Goal: Task Accomplishment & Management: Use online tool/utility

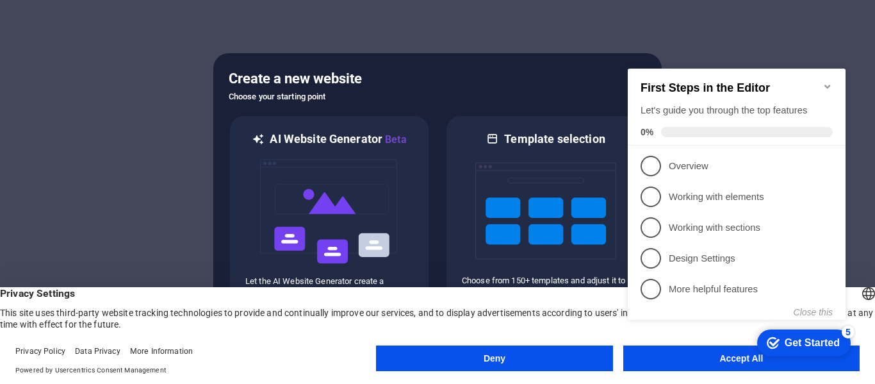
click at [466, 366] on button "Deny" at bounding box center [494, 358] width 236 height 26
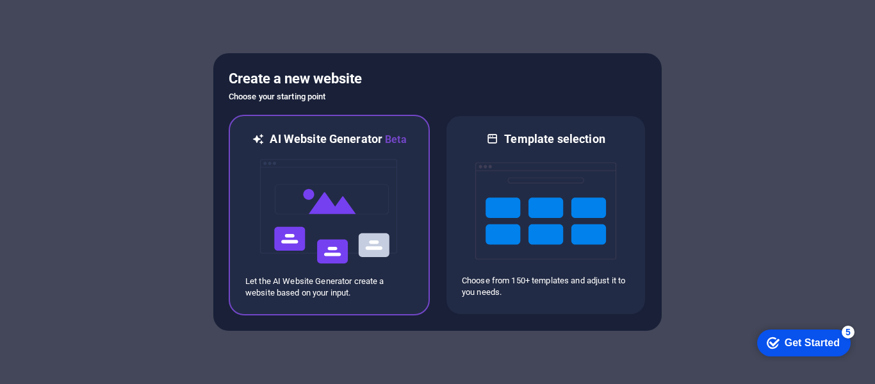
click at [370, 228] on img at bounding box center [329, 211] width 141 height 128
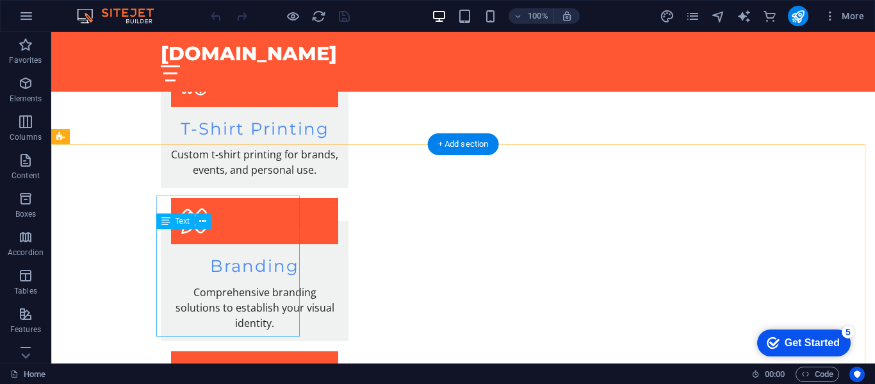
scroll to position [1600, 0]
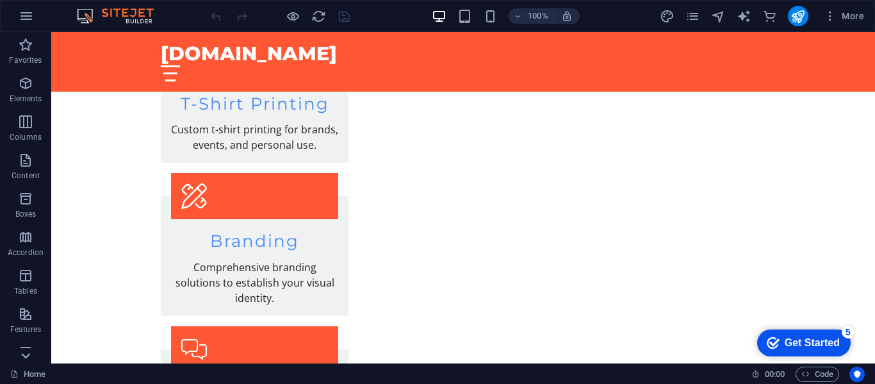
click at [24, 49] on icon at bounding box center [26, 40] width 18 height 18
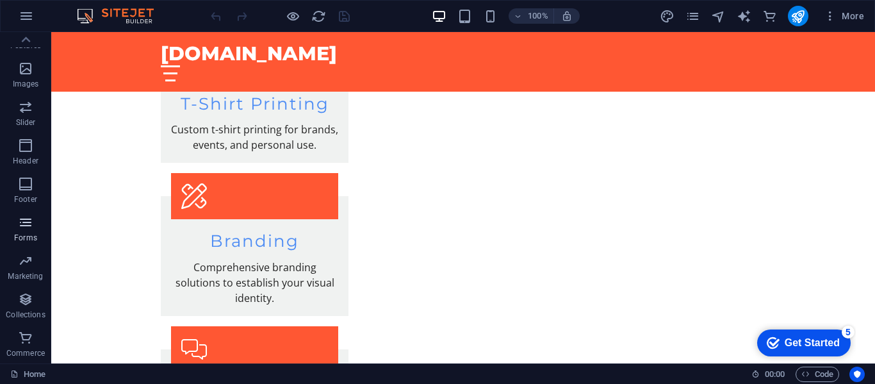
click at [29, 222] on icon "button" at bounding box center [25, 222] width 15 height 15
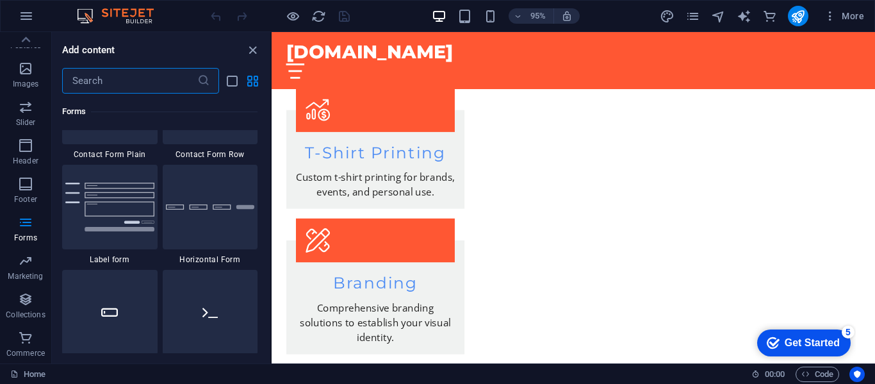
scroll to position [9528, 0]
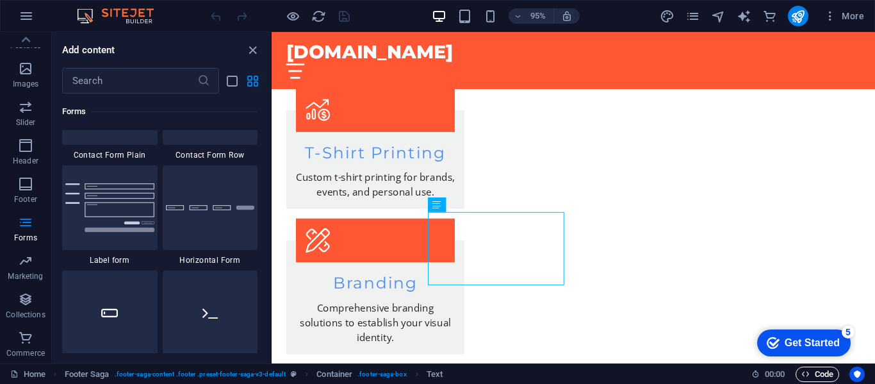
click at [821, 371] on span "Code" at bounding box center [817, 373] width 32 height 15
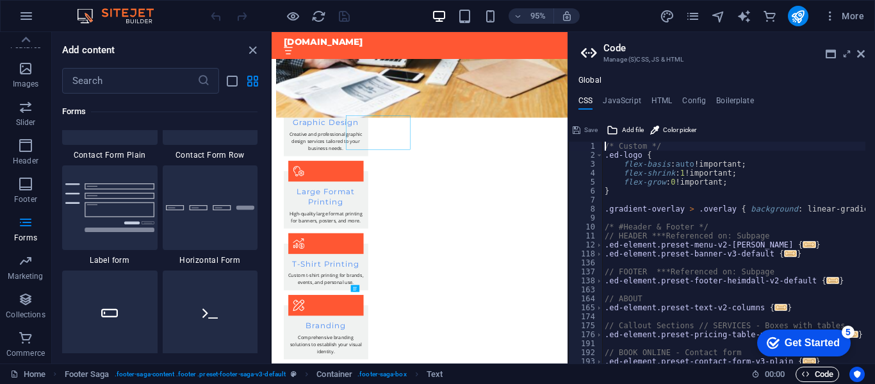
scroll to position [1566, 0]
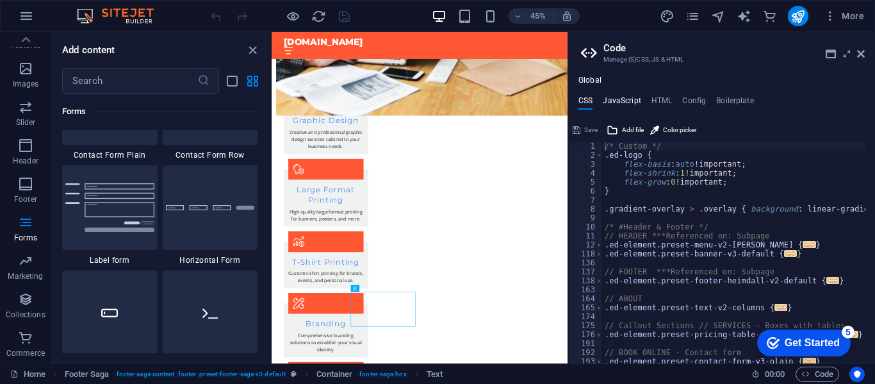
click at [623, 101] on h4 "JavaScript" at bounding box center [622, 103] width 38 height 14
type textarea "/* JS for preset "Menu V2" */"
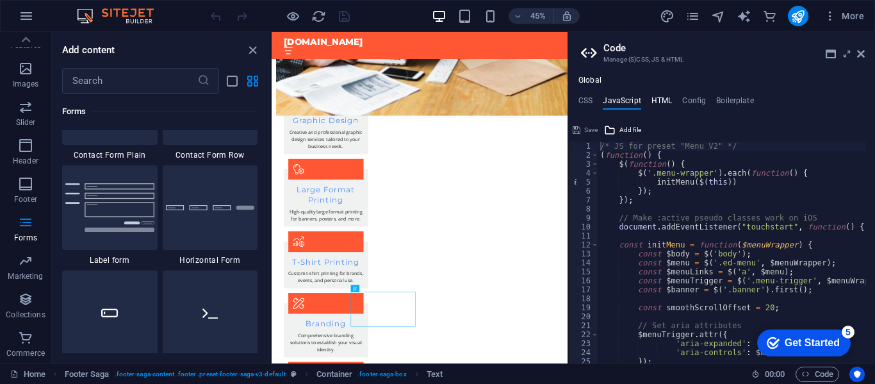
click at [662, 105] on h4 "HTML" at bounding box center [661, 103] width 21 height 14
type textarea "<a href="#main-content" class="wv-link-content button">Skip to main content</a>"
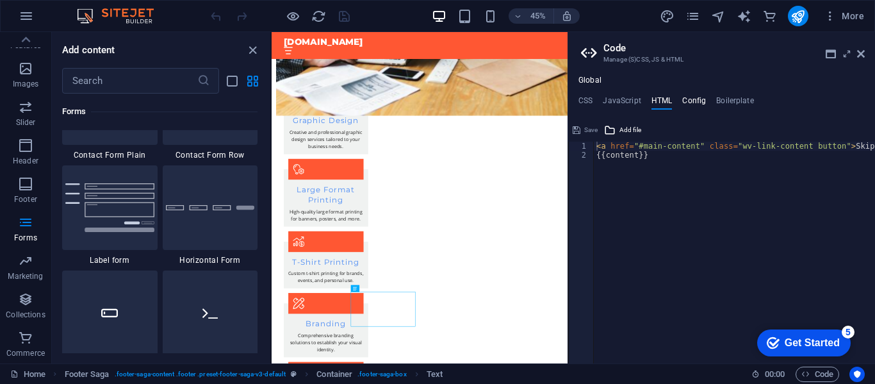
click at [690, 104] on h4 "Config" at bounding box center [694, 103] width 24 height 14
type textarea "$color-background: #FFFFFF;"
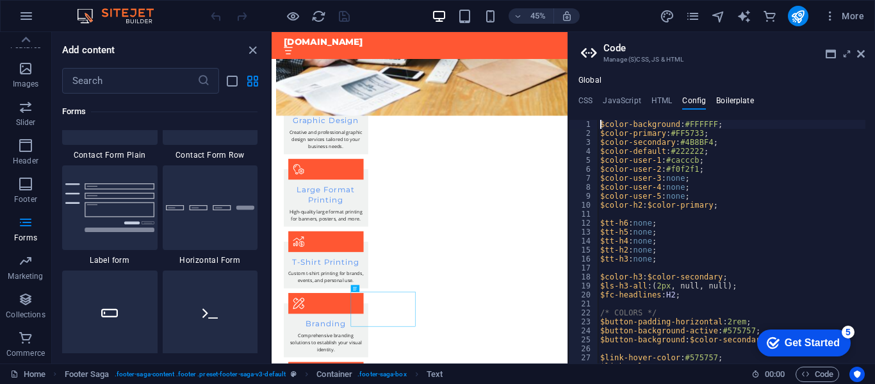
click at [726, 102] on h4 "Boilerplate" at bounding box center [735, 103] width 38 height 14
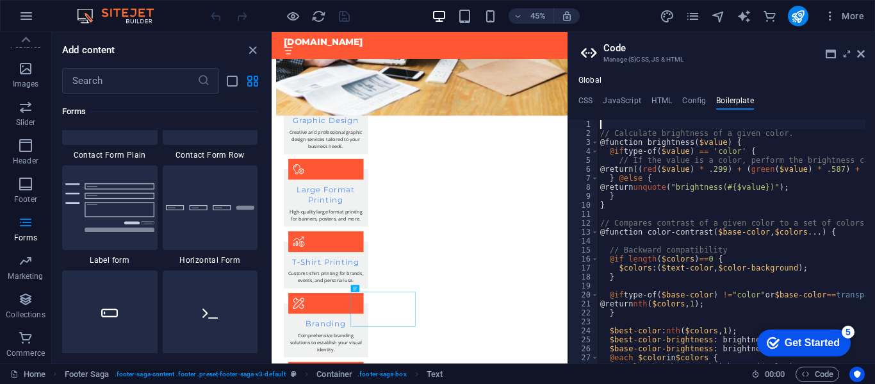
click at [587, 94] on div "Global CSS JavaScript HTML Config Boilerplate /* Custom */ 1 2 3 4 5 6 7 8 9 10…" at bounding box center [721, 220] width 307 height 288
click at [587, 99] on h4 "CSS" at bounding box center [585, 103] width 14 height 14
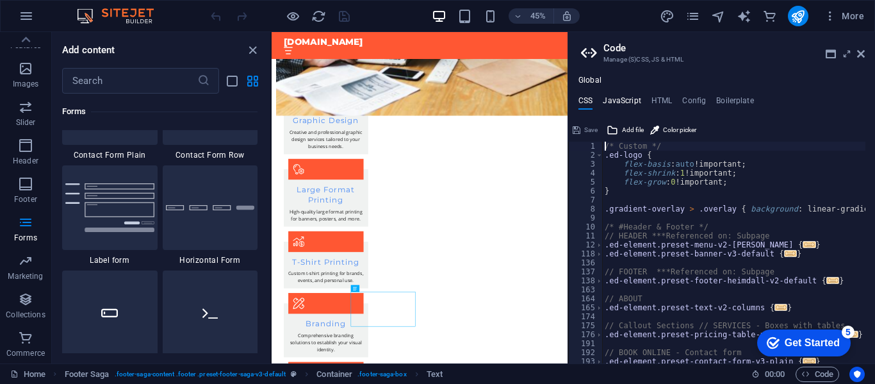
click at [629, 106] on h4 "JavaScript" at bounding box center [622, 103] width 38 height 14
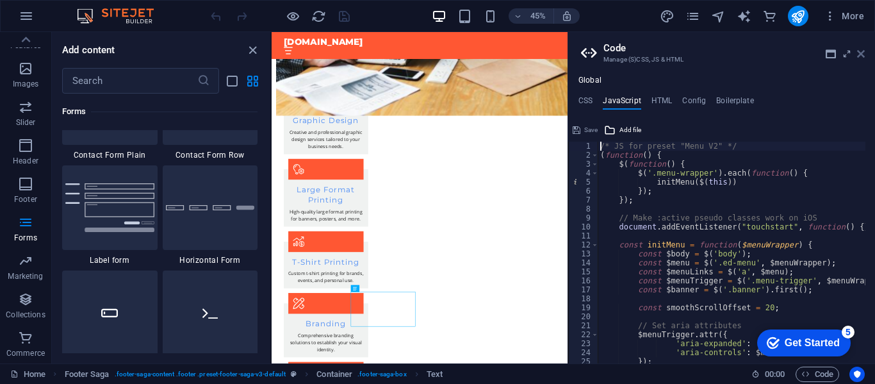
click at [862, 56] on icon at bounding box center [861, 54] width 8 height 10
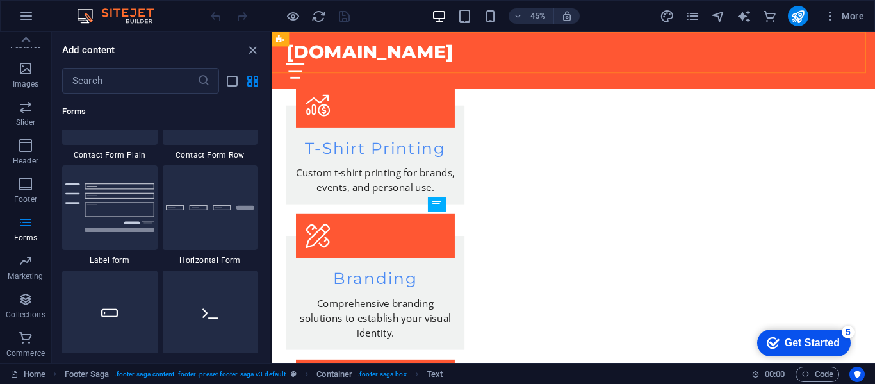
scroll to position [1562, 0]
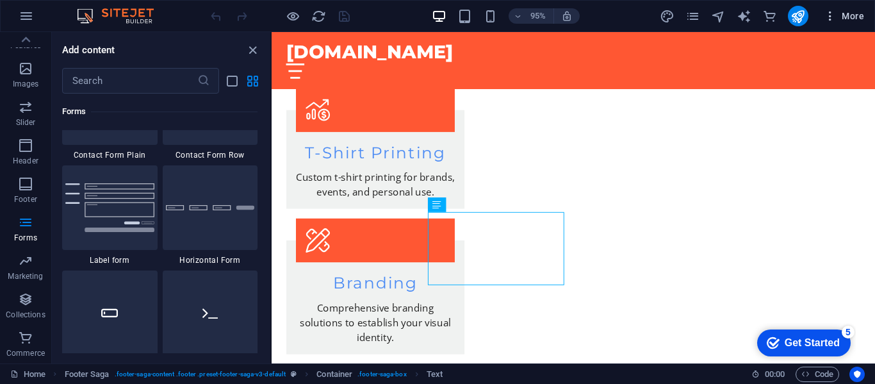
click at [843, 19] on span "More" at bounding box center [844, 16] width 40 height 13
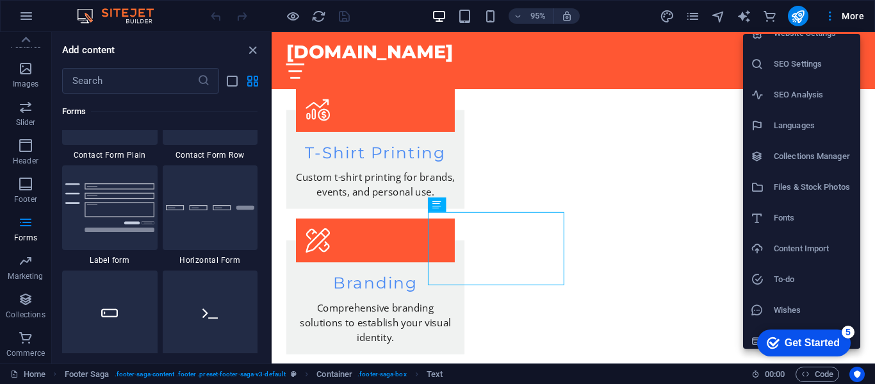
scroll to position [24, 0]
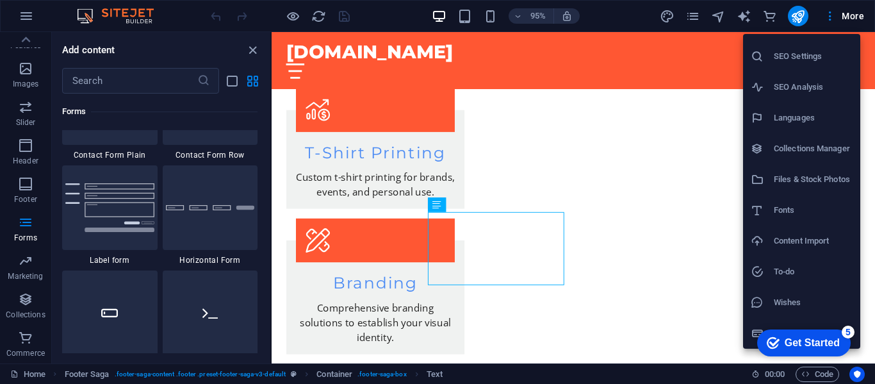
click at [488, 106] on div at bounding box center [437, 192] width 875 height 384
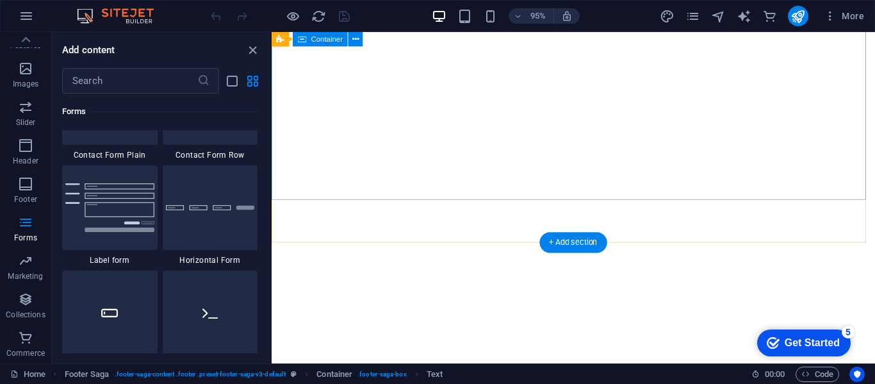
scroll to position [0, 0]
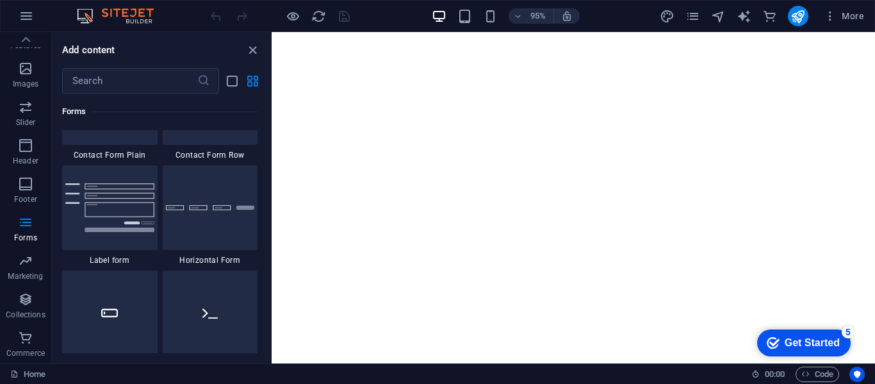
click at [161, 47] on div "Add content" at bounding box center [161, 49] width 218 height 15
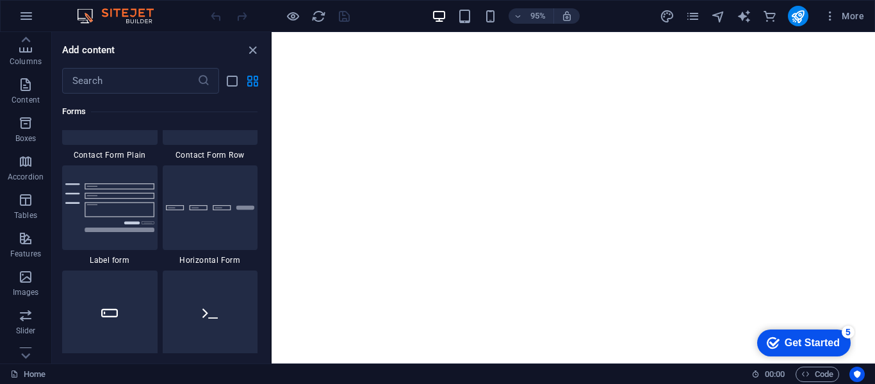
scroll to position [76, 0]
click at [23, 240] on icon "button" at bounding box center [25, 237] width 15 height 15
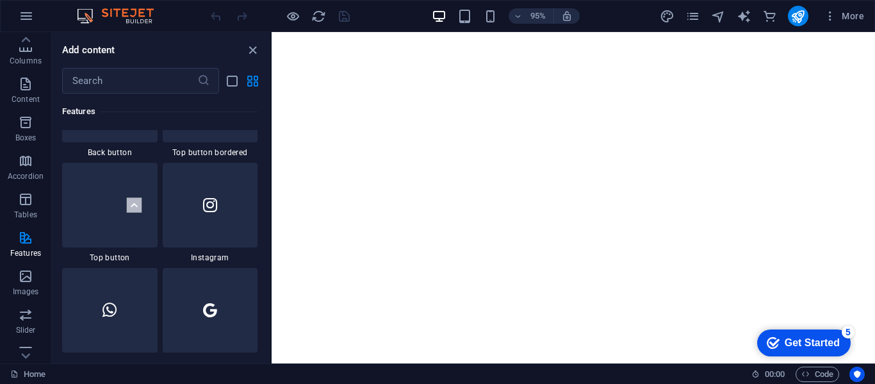
scroll to position [6127, 0]
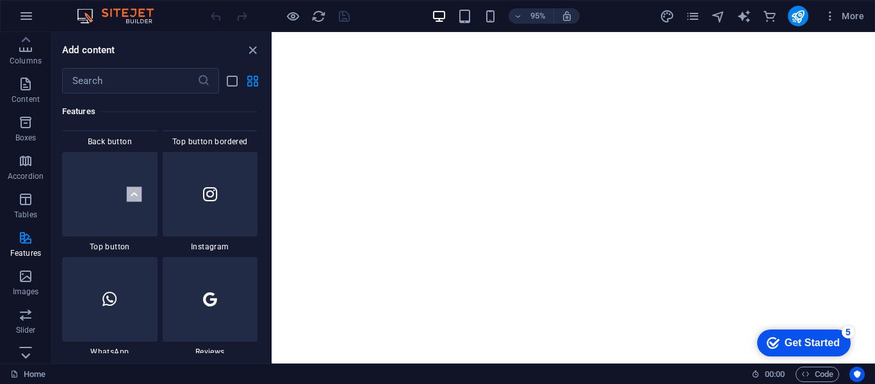
click at [24, 49] on icon at bounding box center [26, 40] width 18 height 18
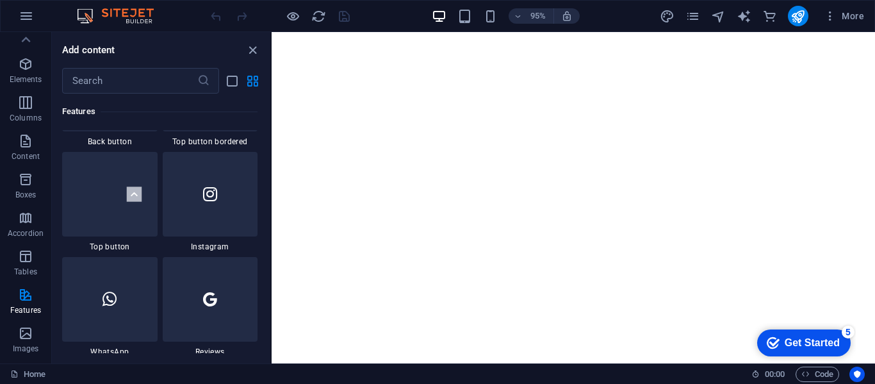
scroll to position [0, 0]
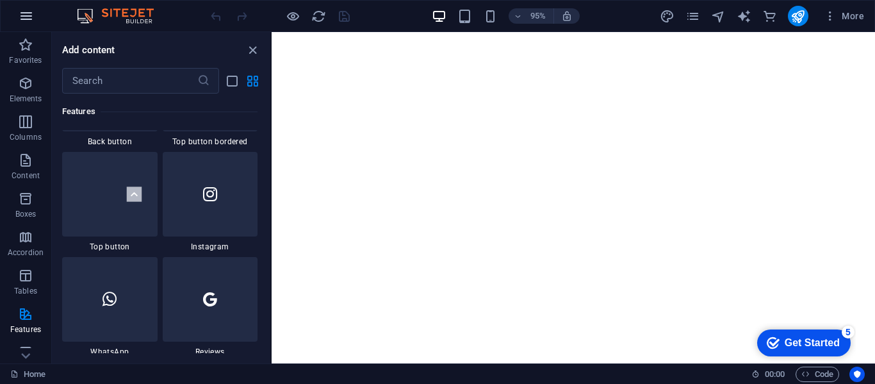
click at [30, 21] on icon "button" at bounding box center [26, 15] width 15 height 15
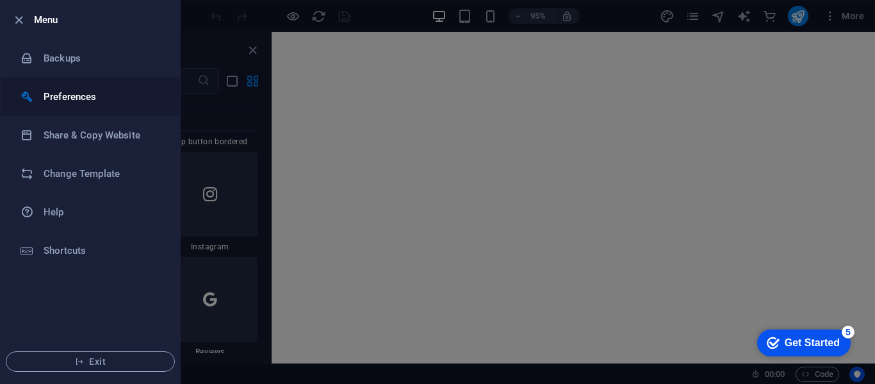
click at [71, 93] on h6 "Preferences" at bounding box center [103, 96] width 119 height 15
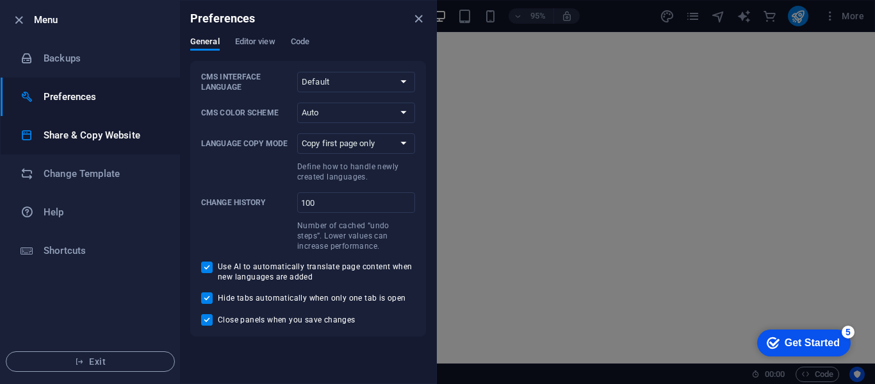
click at [74, 132] on h6 "Share & Copy Website" at bounding box center [103, 134] width 119 height 15
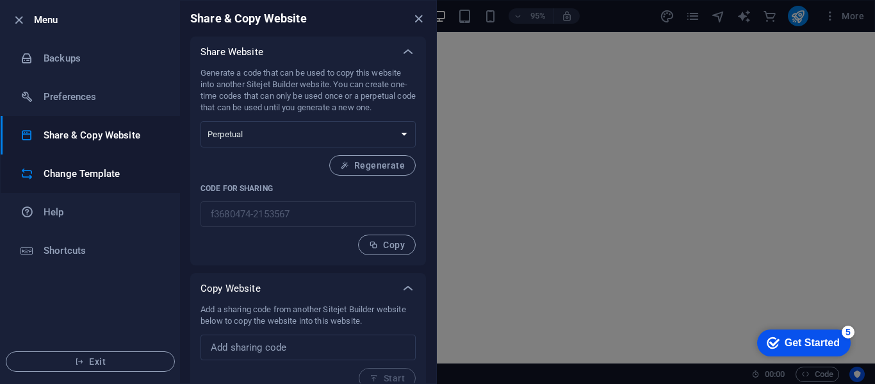
click at [79, 173] on h6 "Change Template" at bounding box center [103, 173] width 119 height 15
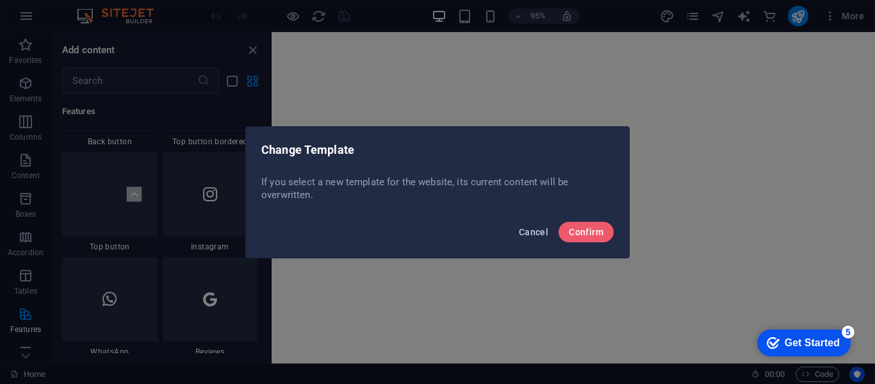
click at [532, 238] on button "Cancel" at bounding box center [534, 232] width 40 height 20
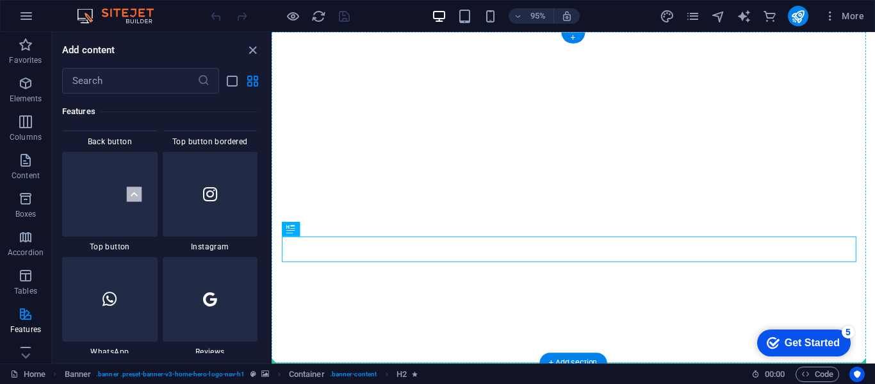
drag, startPoint x: 526, startPoint y: 266, endPoint x: 527, endPoint y: 208, distance: 58.3
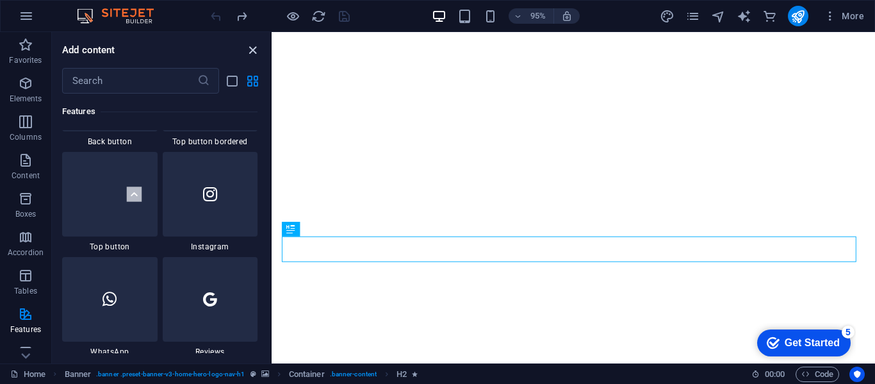
click at [254, 47] on icon "close panel" at bounding box center [252, 50] width 15 height 15
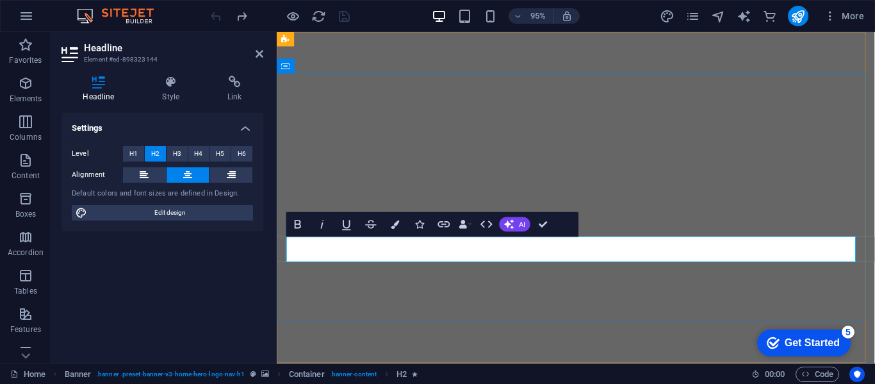
click at [172, 90] on h4 "Style" at bounding box center [173, 89] width 65 height 27
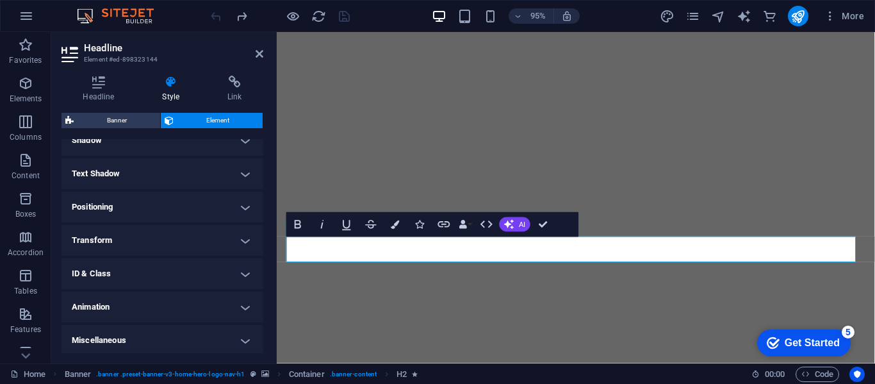
scroll to position [327, 0]
click at [232, 296] on h4 "Animation" at bounding box center [162, 304] width 202 height 31
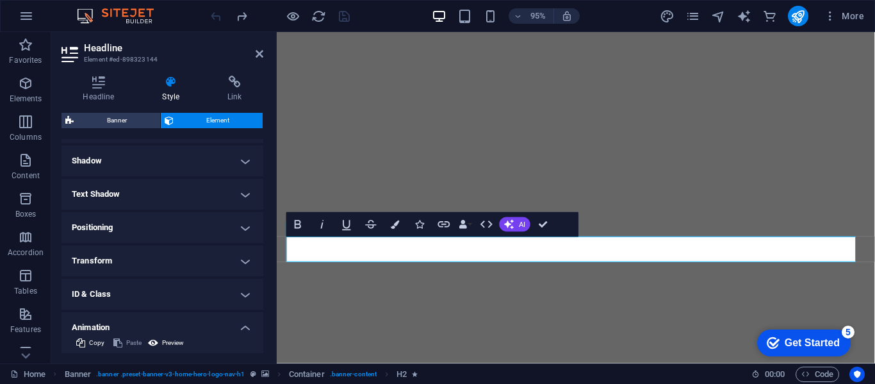
scroll to position [293, 0]
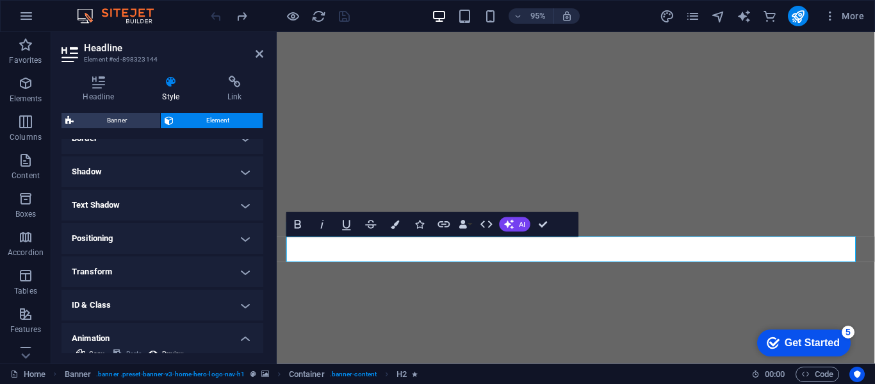
click at [236, 274] on h4 "Transform" at bounding box center [162, 271] width 202 height 31
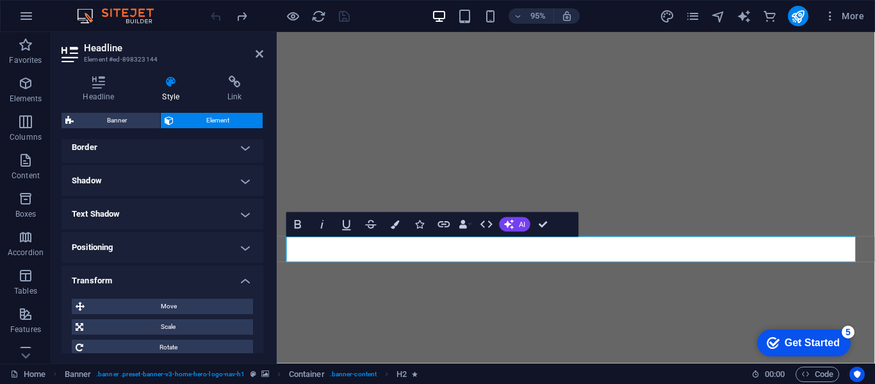
scroll to position [275, 0]
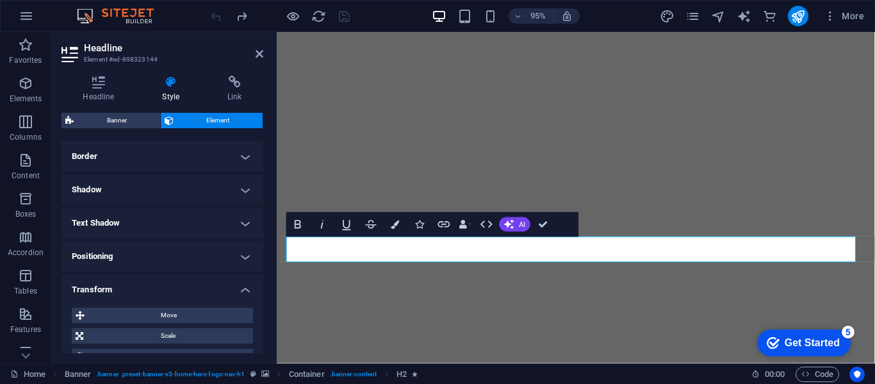
click at [234, 231] on h4 "Text Shadow" at bounding box center [162, 223] width 202 height 31
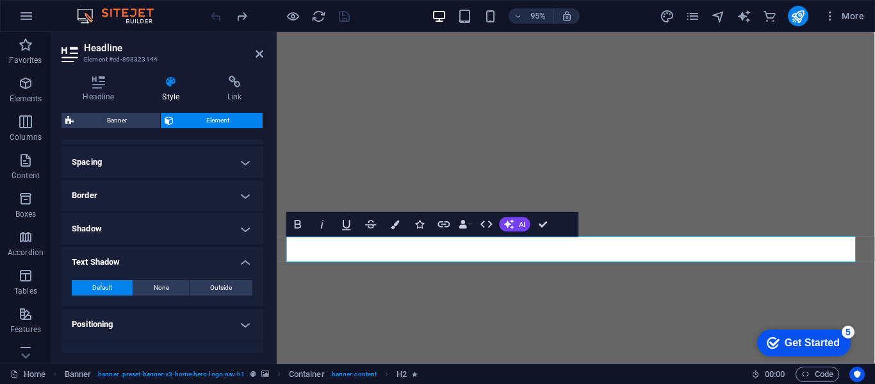
scroll to position [230, 0]
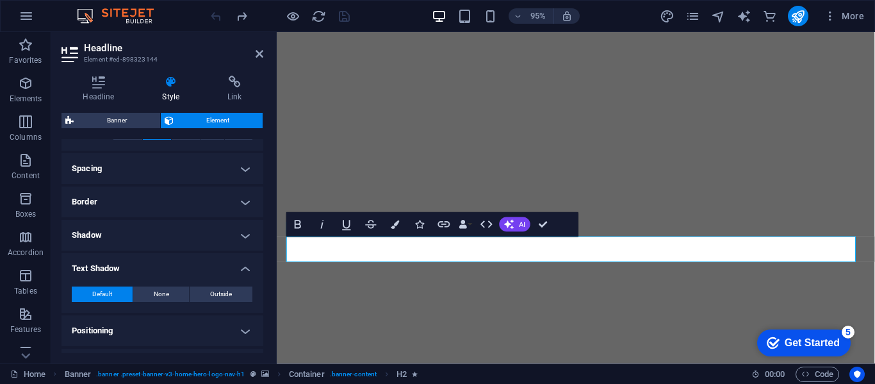
click at [234, 230] on h4 "Shadow" at bounding box center [162, 235] width 202 height 31
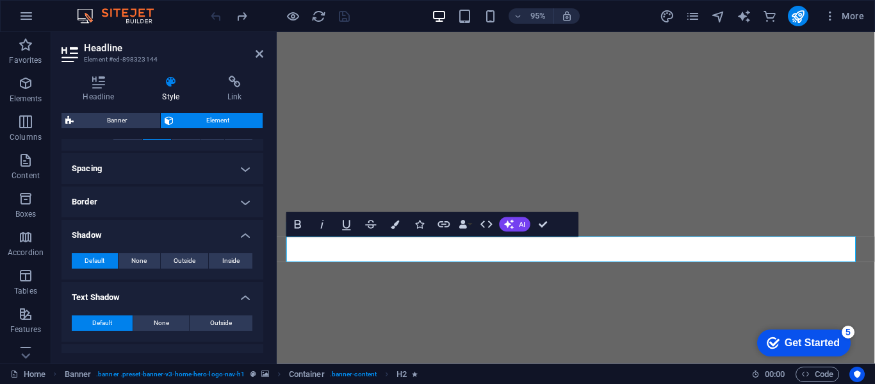
click at [233, 215] on h4 "Border" at bounding box center [162, 201] width 202 height 31
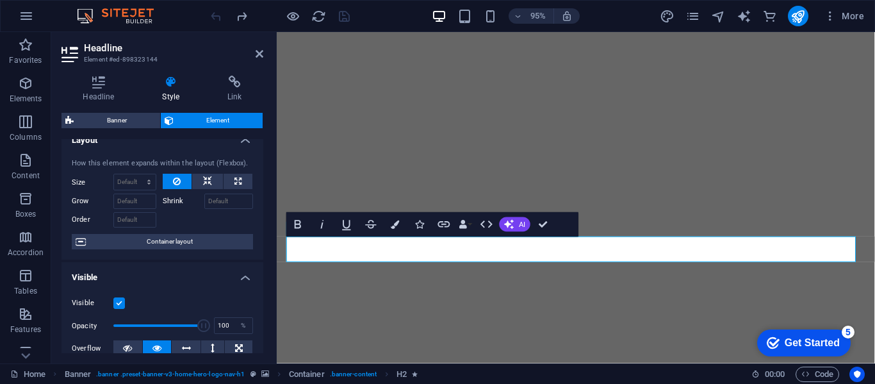
scroll to position [0, 0]
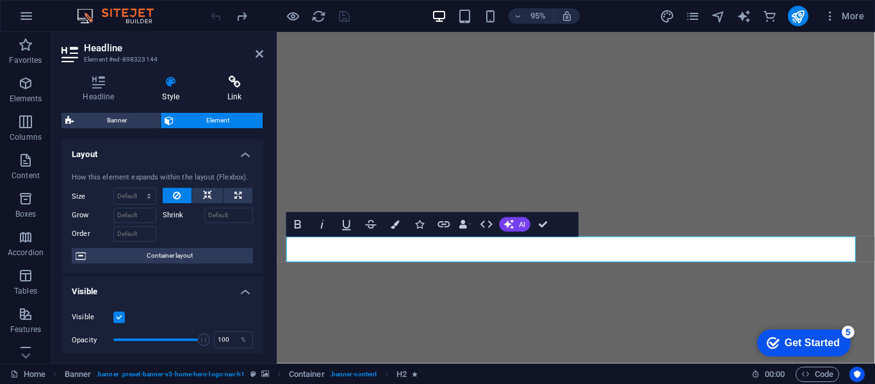
click at [233, 101] on h4 "Link" at bounding box center [234, 89] width 57 height 27
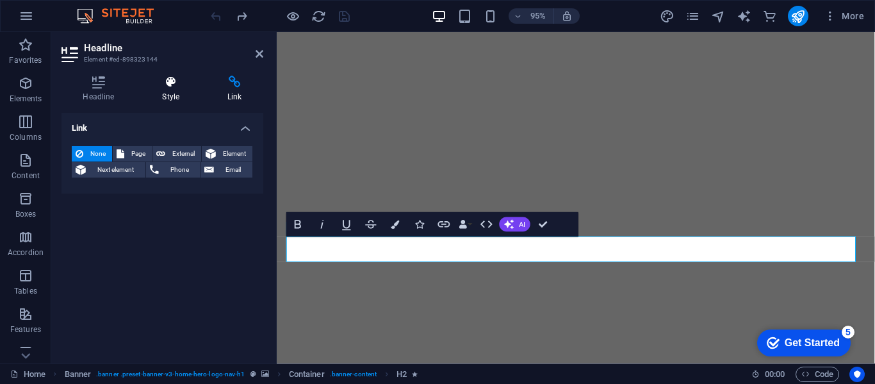
click at [170, 90] on h4 "Style" at bounding box center [173, 89] width 65 height 27
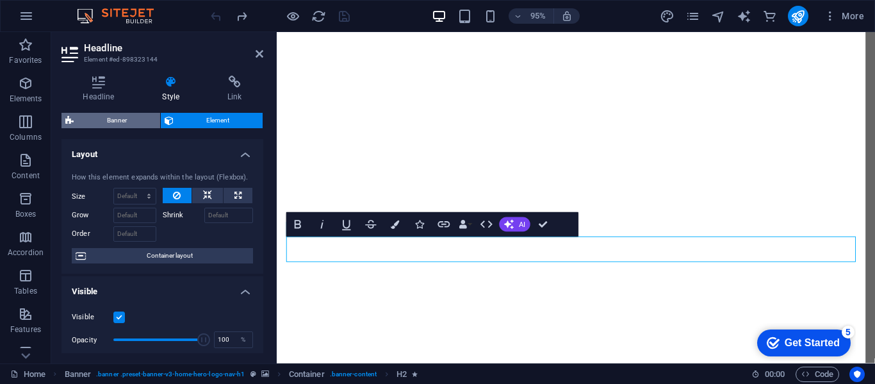
click at [124, 120] on span "Banner" at bounding box center [117, 120] width 79 height 15
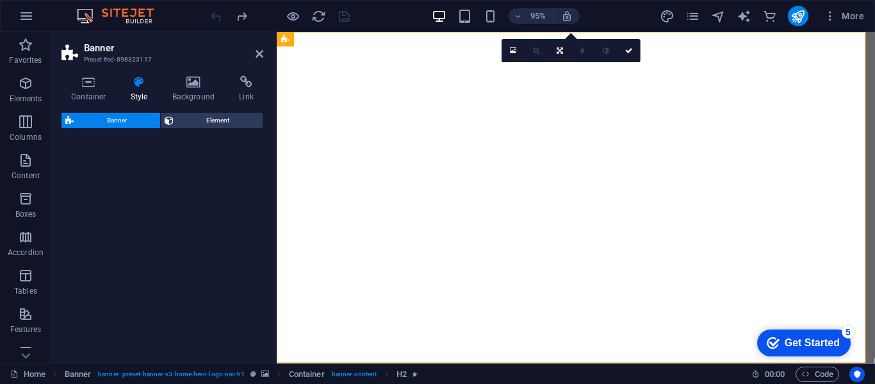
select select "preset-banner-v3-home-hero-logo-nav-h1"
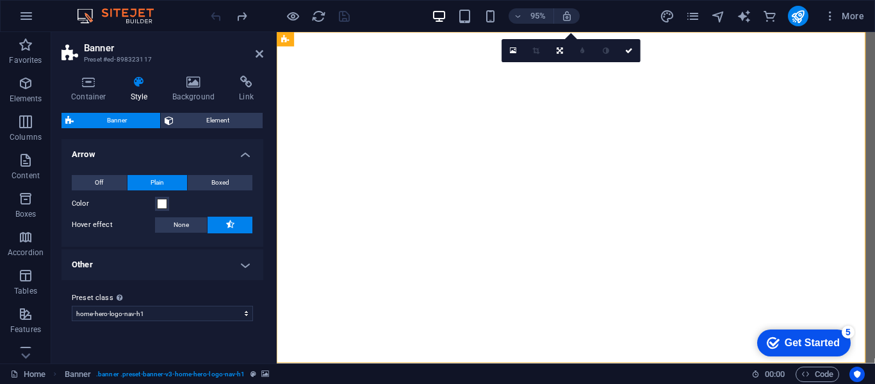
click at [137, 121] on span "Banner" at bounding box center [117, 120] width 79 height 15
click at [199, 121] on span "Element" at bounding box center [218, 120] width 82 height 15
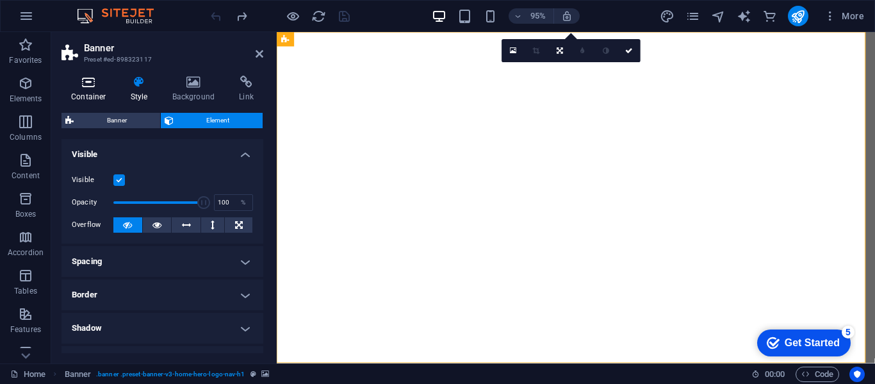
click at [94, 91] on h4 "Container" at bounding box center [91, 89] width 60 height 27
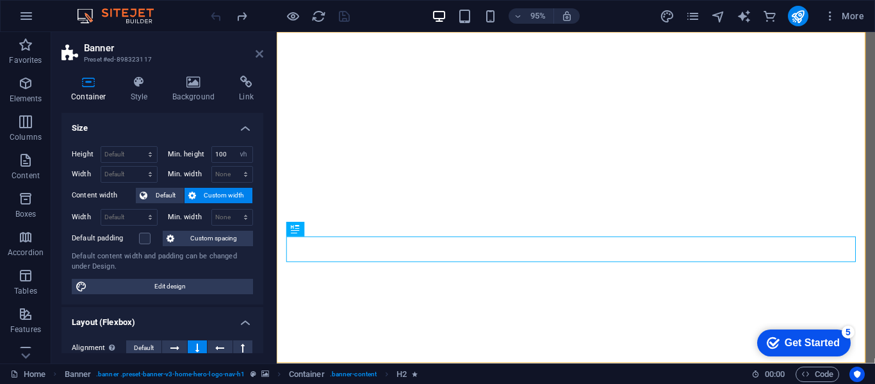
click at [257, 52] on icon at bounding box center [260, 54] width 8 height 10
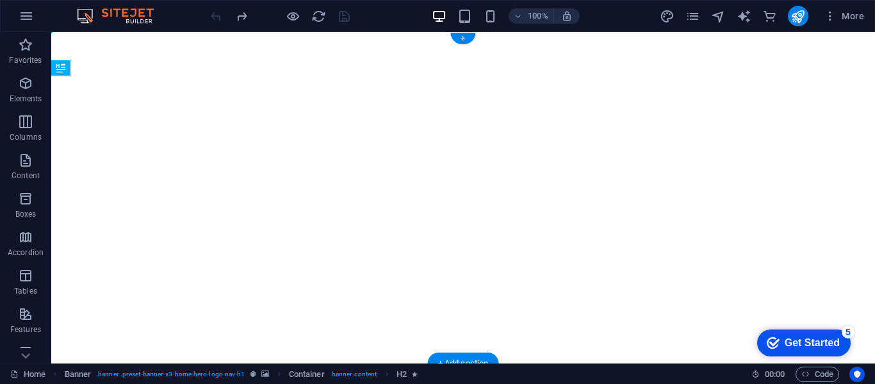
drag, startPoint x: 393, startPoint y: 246, endPoint x: 381, endPoint y: 250, distance: 13.4
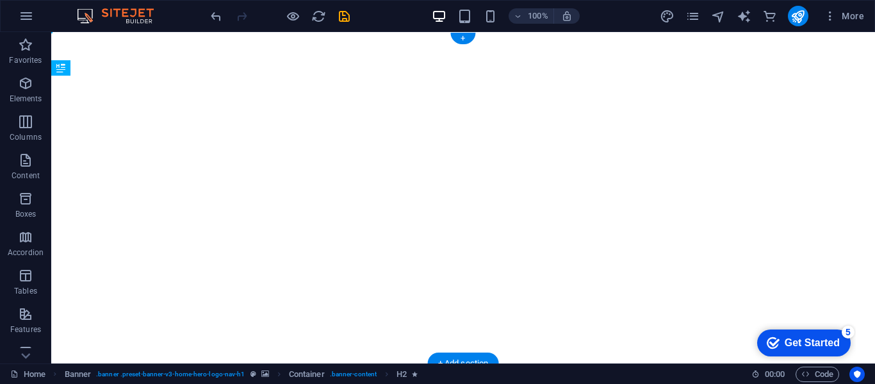
drag, startPoint x: 397, startPoint y: 252, endPoint x: 402, endPoint y: 238, distance: 15.4
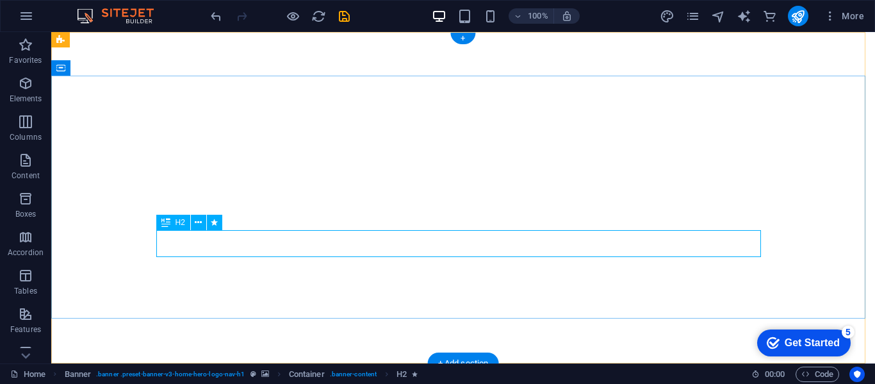
click at [197, 225] on icon at bounding box center [198, 222] width 7 height 13
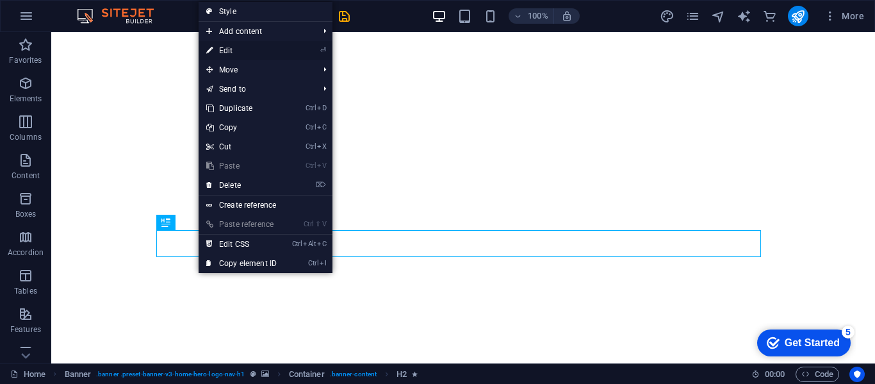
click at [252, 47] on link "⏎ Edit" at bounding box center [242, 50] width 86 height 19
select select "fade"
select select "s"
select select "onload"
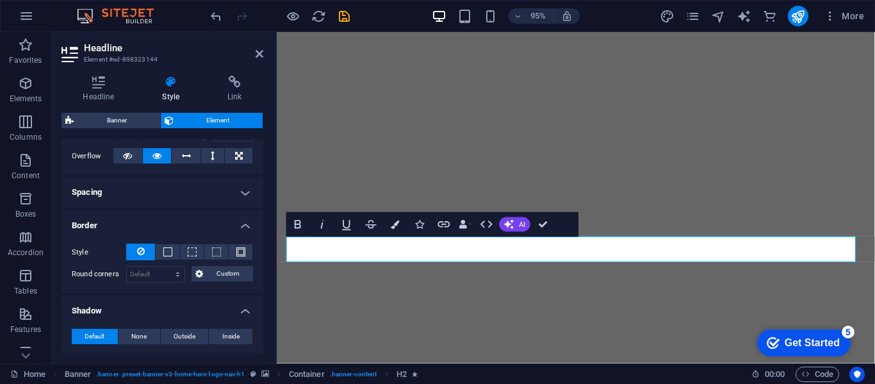
scroll to position [206, 0]
click at [183, 193] on h4 "Spacing" at bounding box center [162, 192] width 202 height 31
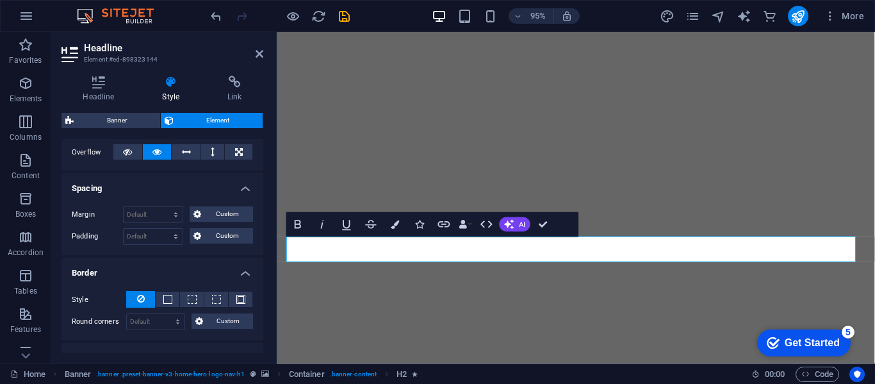
scroll to position [160, 0]
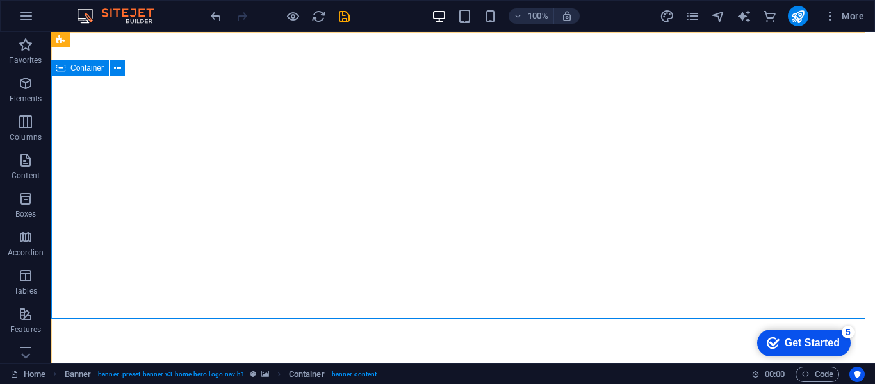
click at [88, 70] on span "Container" at bounding box center [86, 68] width 33 height 8
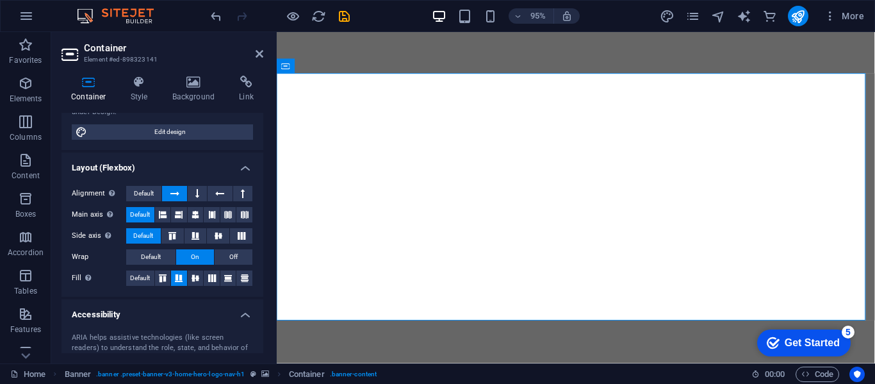
scroll to position [132, 0]
click at [193, 279] on icon at bounding box center [195, 279] width 15 height 8
click at [209, 282] on icon at bounding box center [211, 279] width 15 height 8
click at [198, 278] on icon at bounding box center [195, 279] width 15 height 8
click at [228, 277] on icon at bounding box center [227, 279] width 15 height 8
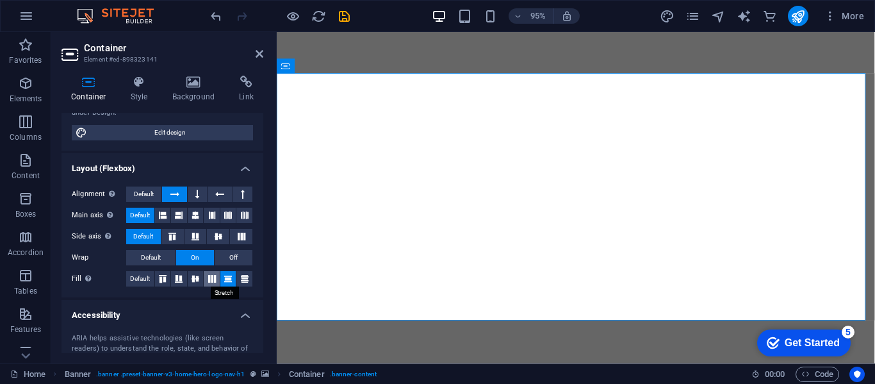
click at [211, 277] on icon at bounding box center [211, 279] width 15 height 8
click at [197, 277] on icon at bounding box center [195, 279] width 15 height 8
click at [256, 54] on icon at bounding box center [260, 54] width 8 height 10
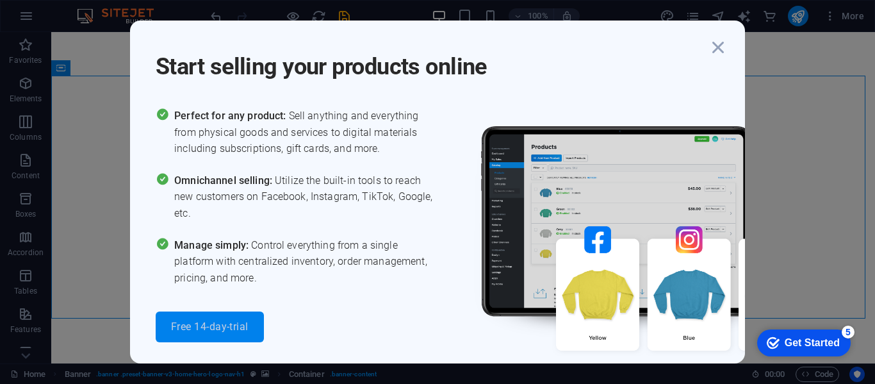
click at [243, 331] on span "Free 14-day-trial" at bounding box center [210, 327] width 78 height 10
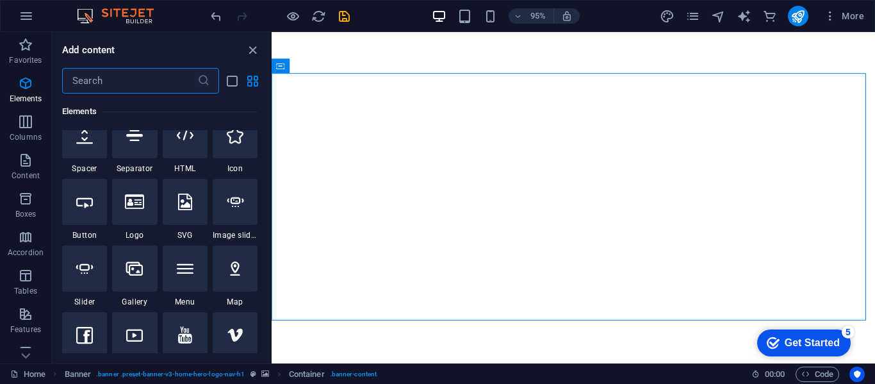
scroll to position [222, 0]
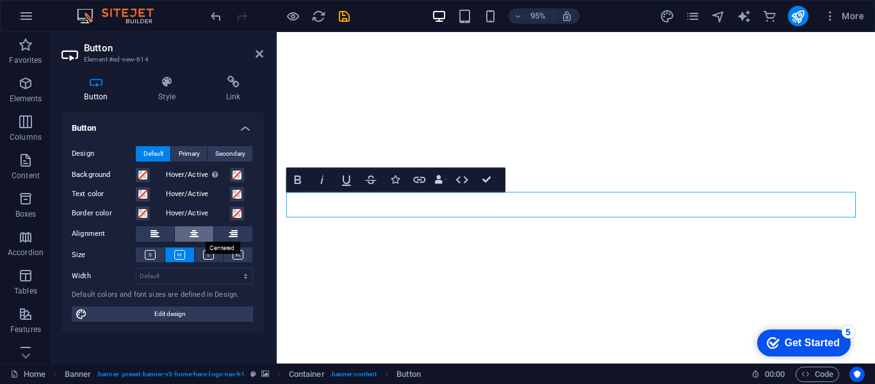
click at [194, 240] on icon at bounding box center [194, 233] width 9 height 15
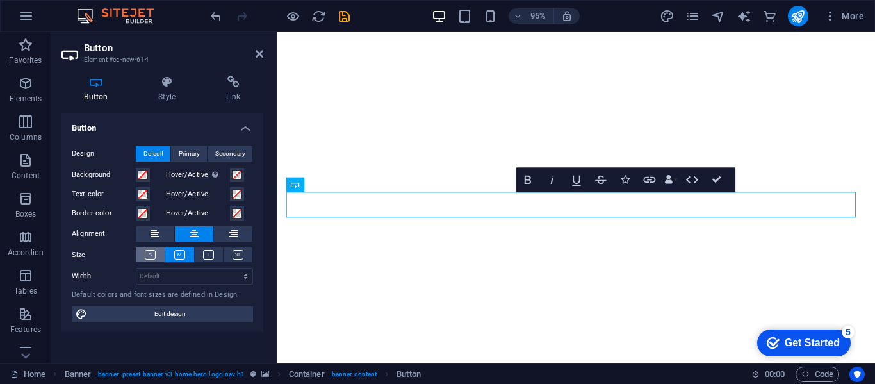
click at [158, 254] on button at bounding box center [150, 254] width 29 height 15
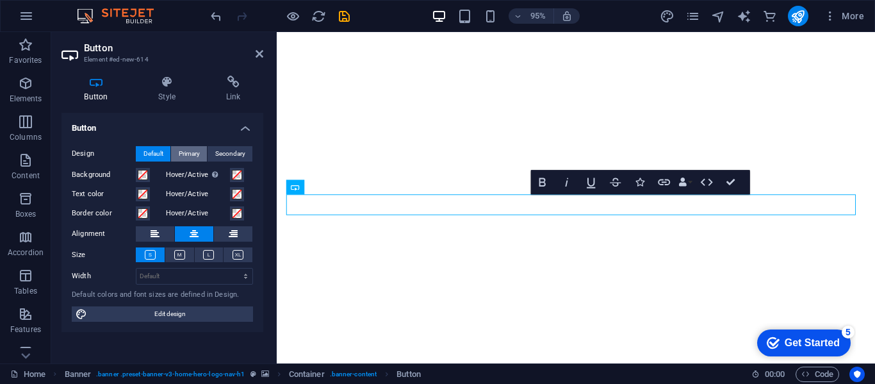
click at [192, 159] on span "Primary" at bounding box center [189, 153] width 21 height 15
click at [222, 157] on span "Secondary" at bounding box center [230, 153] width 30 height 15
click at [156, 152] on span "Default" at bounding box center [153, 153] width 20 height 15
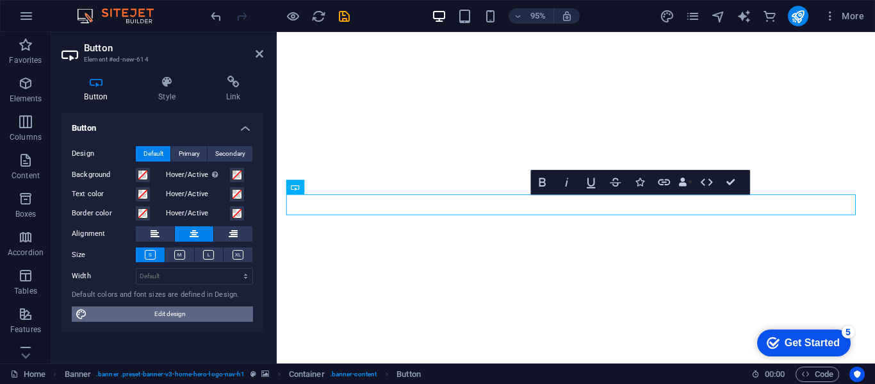
click at [167, 312] on span "Edit design" at bounding box center [170, 313] width 158 height 15
select select "px"
select select "200"
select select "px"
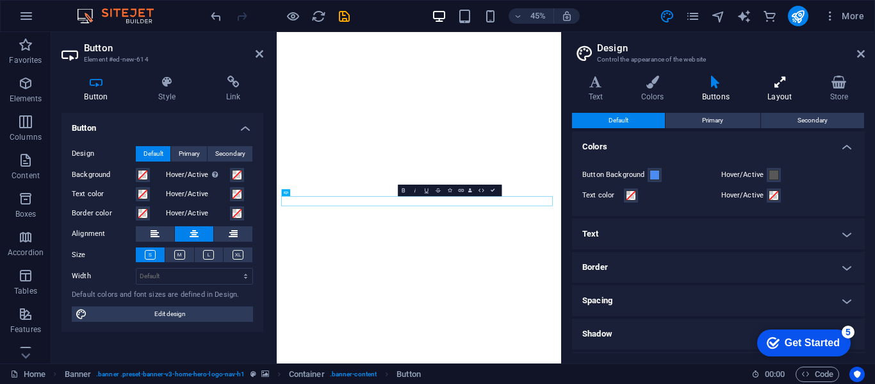
click at [792, 87] on icon at bounding box center [779, 82] width 57 height 13
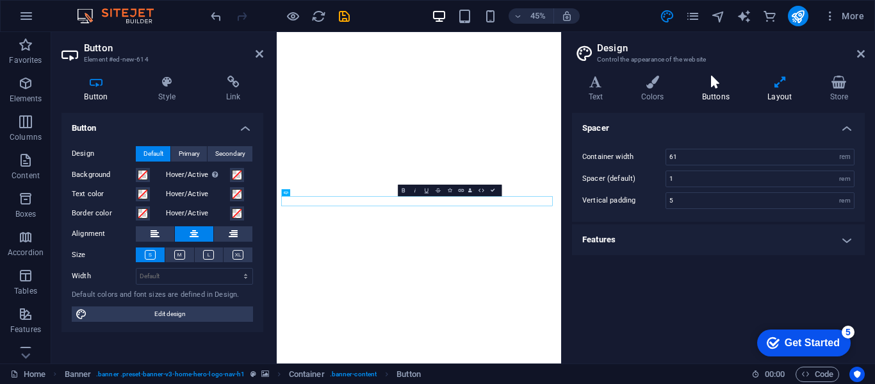
click at [716, 93] on h4 "Buttons" at bounding box center [717, 89] width 65 height 27
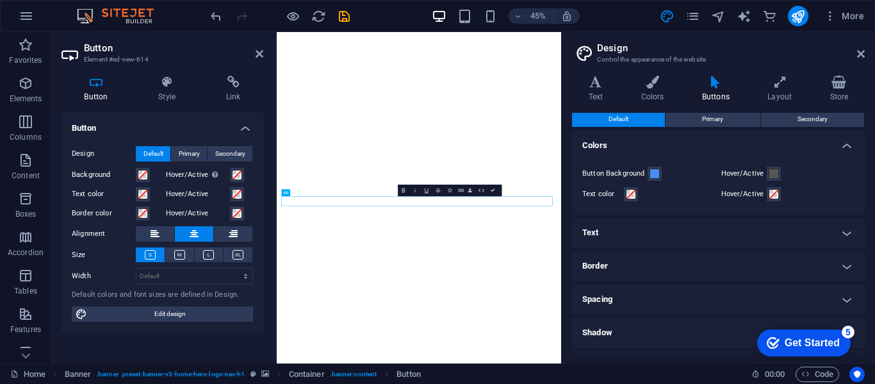
scroll to position [0, 0]
click at [770, 94] on h4 "Layout" at bounding box center [782, 89] width 62 height 27
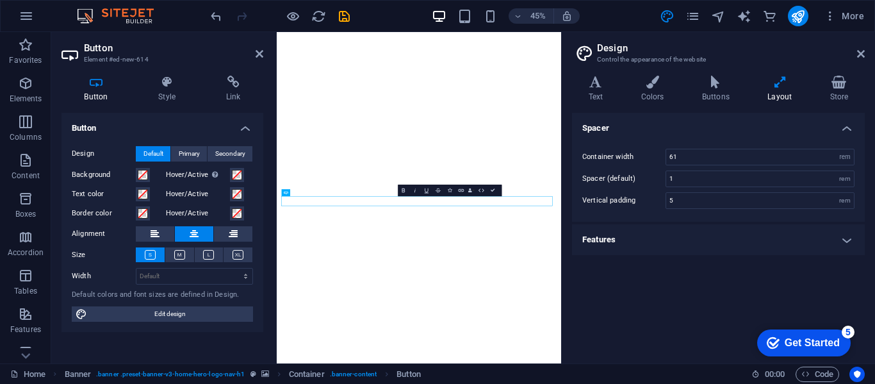
click at [666, 232] on h4 "Features" at bounding box center [718, 239] width 293 height 31
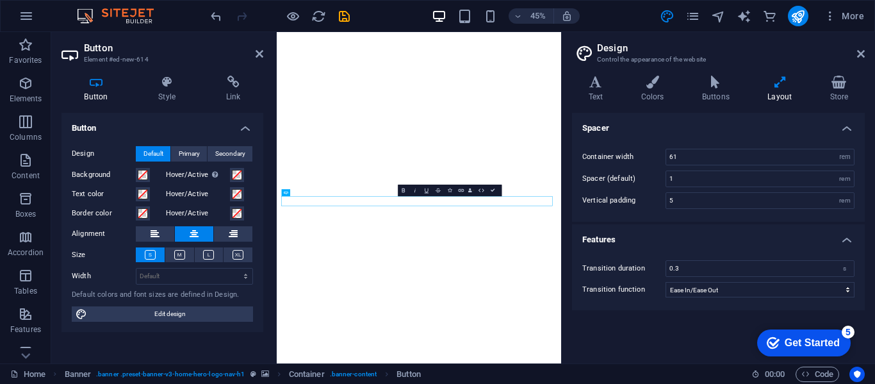
click at [666, 232] on h4 "Features" at bounding box center [718, 235] width 293 height 23
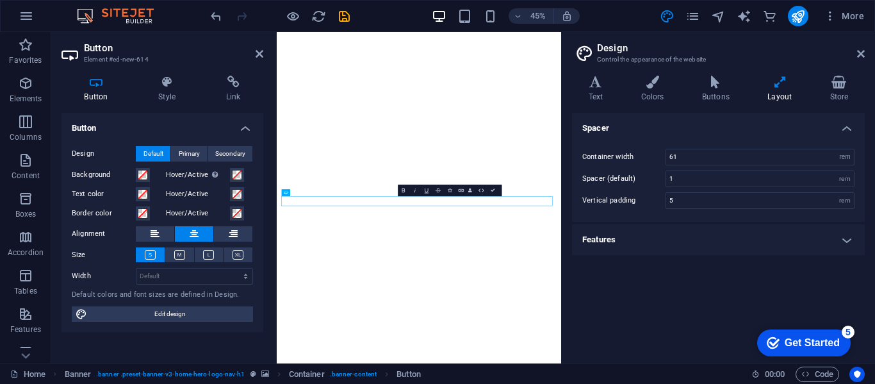
click at [596, 103] on div "Text Colors Buttons Layout Store Text Standard Bold Links Font color Font Open …" at bounding box center [718, 214] width 293 height 277
click at [596, 95] on h4 "Text" at bounding box center [598, 89] width 53 height 27
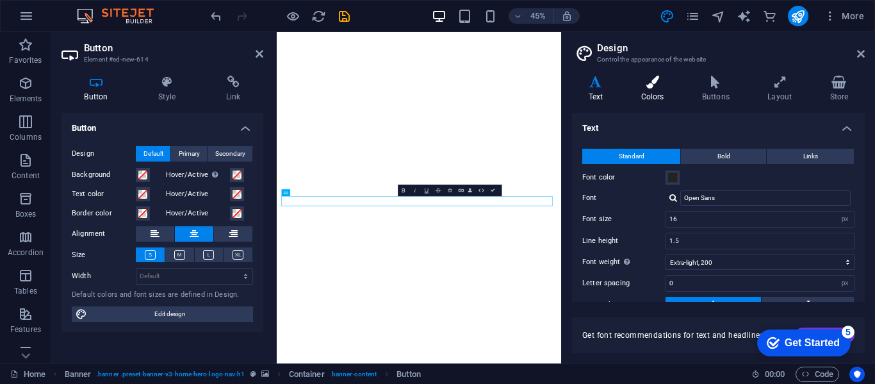
click at [655, 101] on h4 "Colors" at bounding box center [655, 89] width 61 height 27
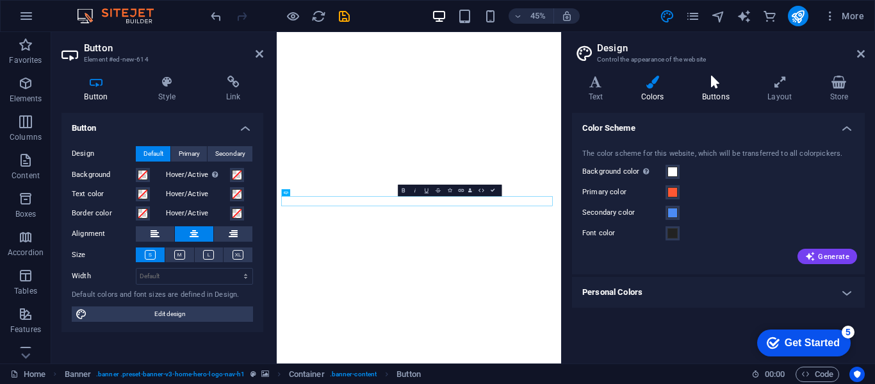
click at [710, 93] on h4 "Buttons" at bounding box center [717, 89] width 65 height 27
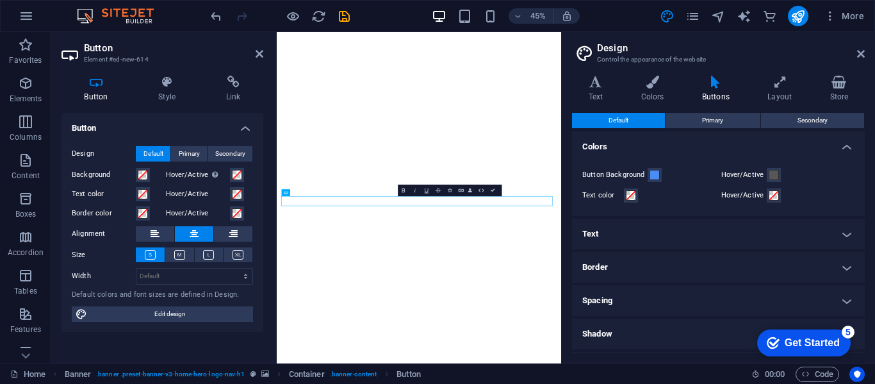
click at [666, 272] on h4 "Border" at bounding box center [718, 267] width 293 height 31
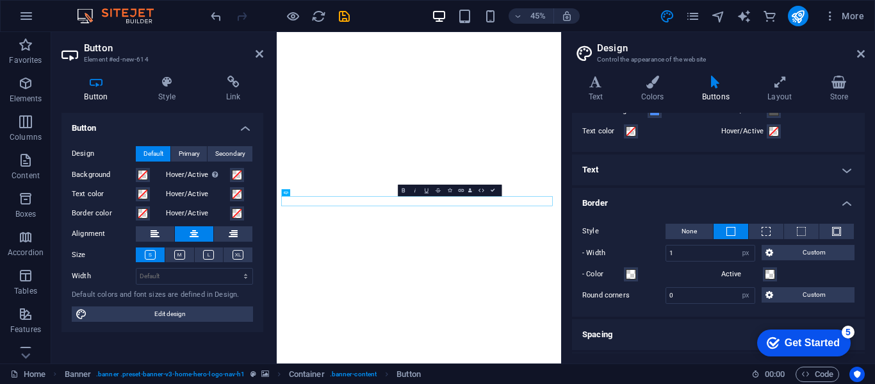
scroll to position [63, 0]
click at [668, 299] on input "0" at bounding box center [710, 296] width 88 height 15
type input "20"
click at [692, 279] on div "- Color" at bounding box center [649, 275] width 134 height 15
click at [765, 95] on h4 "Layout" at bounding box center [782, 89] width 62 height 27
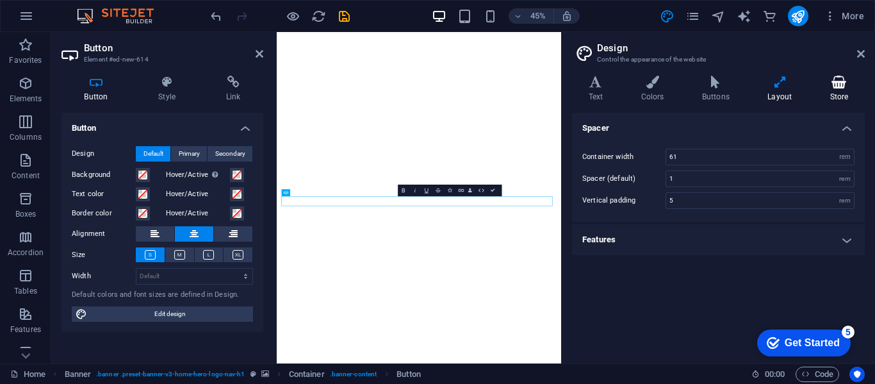
click at [838, 99] on h4 "Store" at bounding box center [839, 89] width 51 height 27
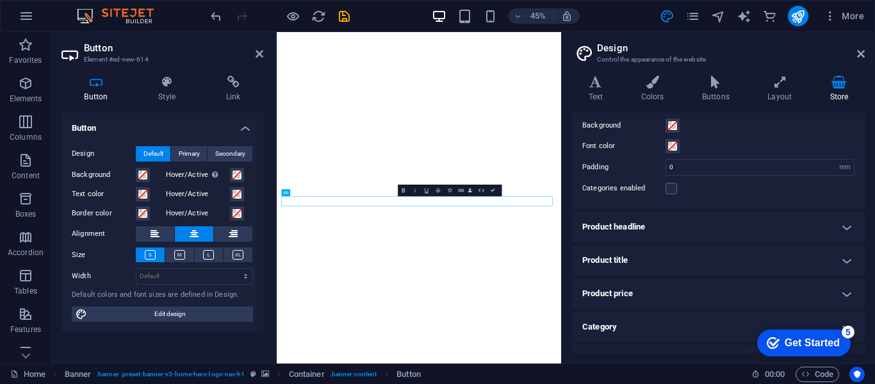
scroll to position [35, 0]
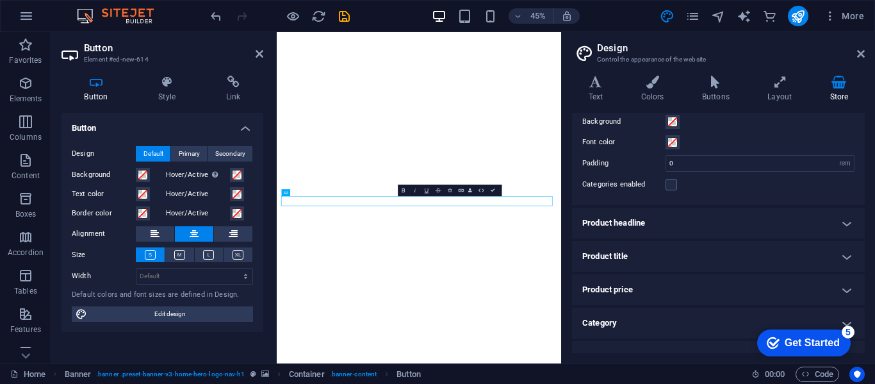
click at [662, 224] on h4 "Product headline" at bounding box center [718, 223] width 293 height 31
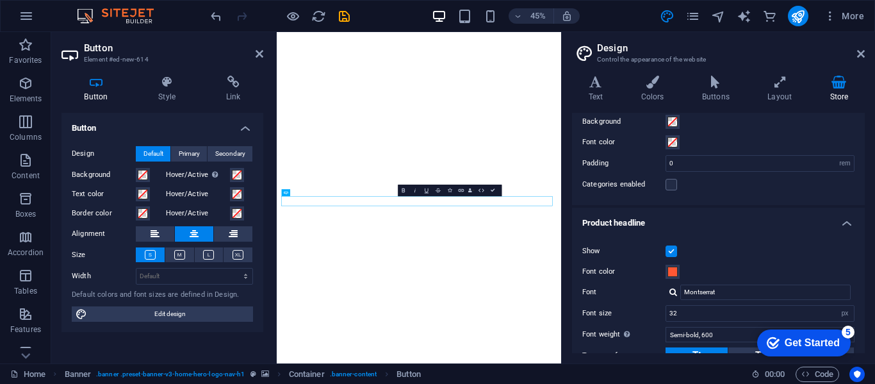
click at [662, 224] on h4 "Product headline" at bounding box center [718, 219] width 293 height 23
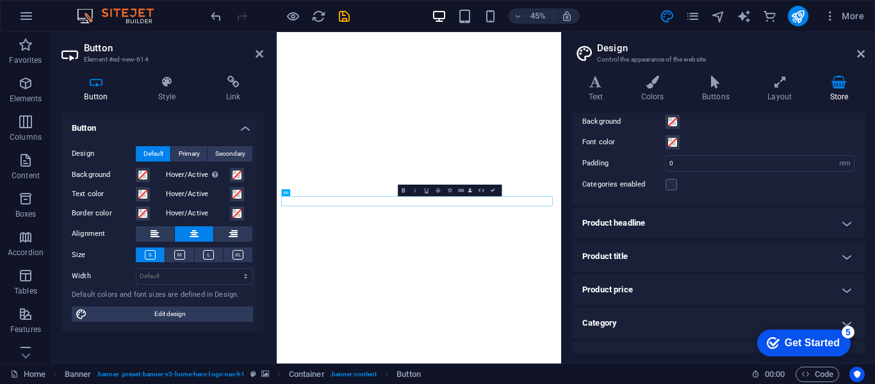
scroll to position [106, 0]
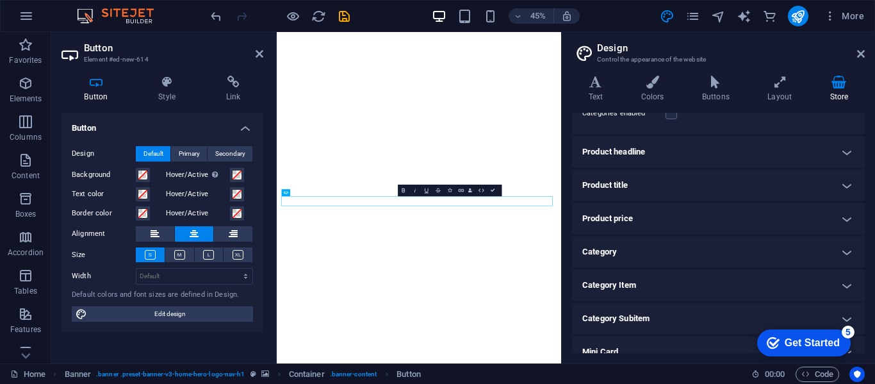
click at [662, 224] on h4 "Product price" at bounding box center [718, 218] width 293 height 31
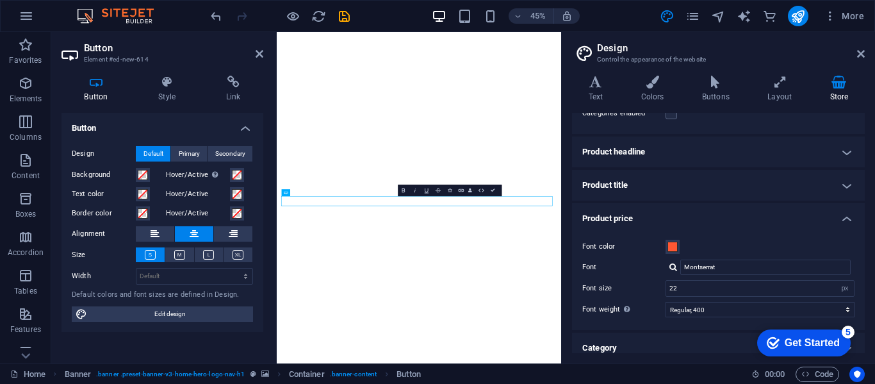
click at [662, 224] on h4 "Product price" at bounding box center [718, 214] width 293 height 23
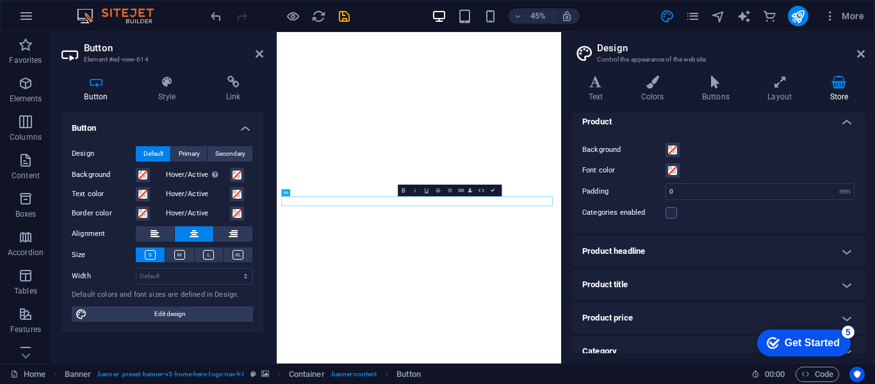
scroll to position [0, 0]
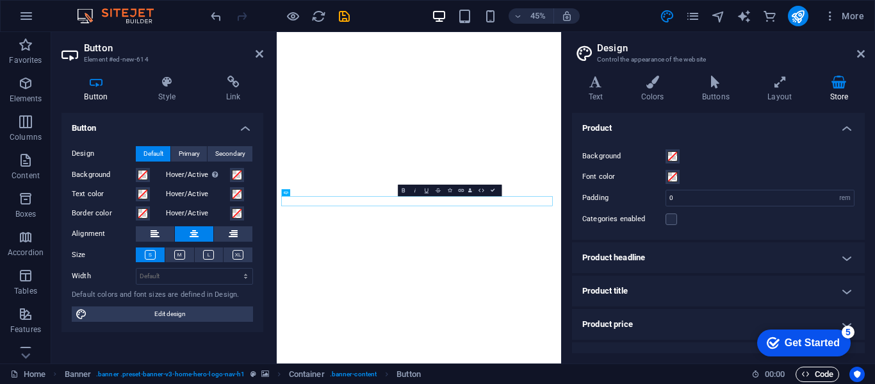
click at [817, 370] on span "Code" at bounding box center [817, 373] width 32 height 15
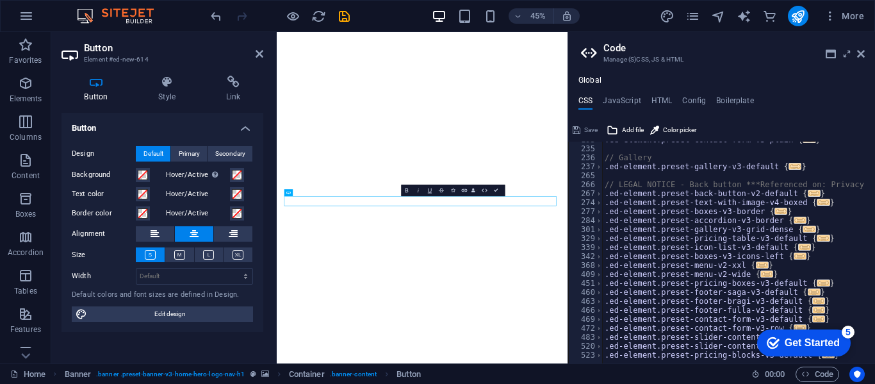
scroll to position [242, 0]
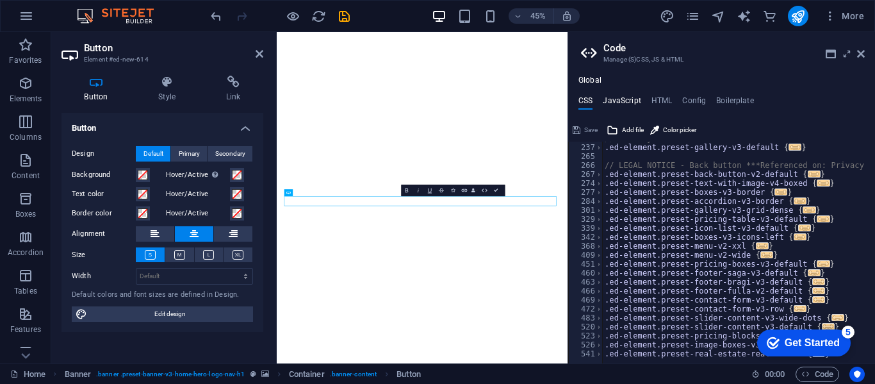
click at [628, 99] on h4 "JavaScript" at bounding box center [622, 103] width 38 height 14
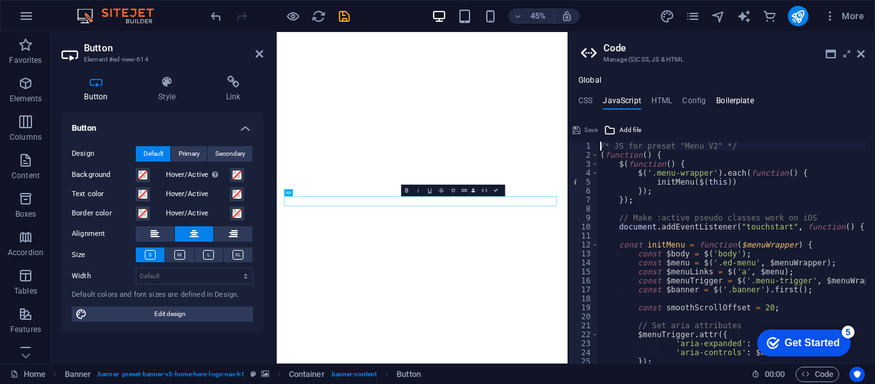
click at [744, 101] on h4 "Boilerplate" at bounding box center [735, 103] width 38 height 14
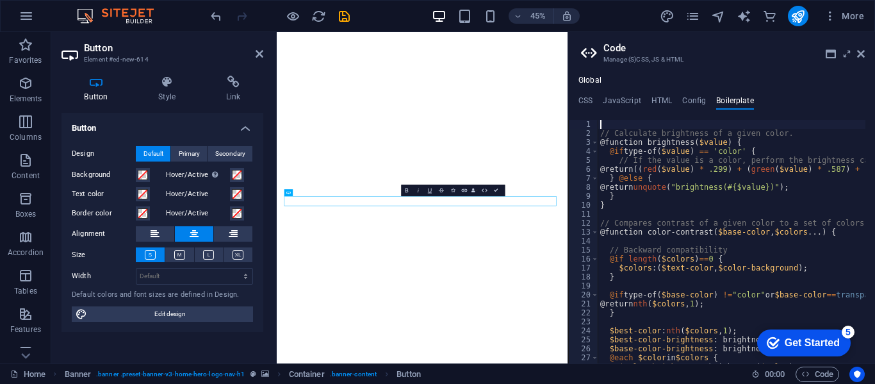
click at [779, 97] on ul "CSS JavaScript HTML Config Boilerplate" at bounding box center [721, 103] width 307 height 14
click at [666, 61] on h3 "Manage (S)CSS, JS & HTML" at bounding box center [721, 60] width 236 height 12
click at [592, 81] on h4 "Global" at bounding box center [589, 81] width 23 height 10
click at [589, 102] on h4 "CSS" at bounding box center [585, 103] width 14 height 14
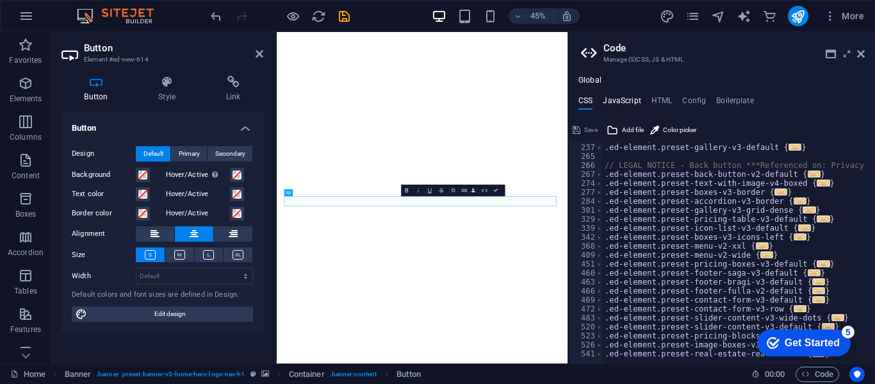
click at [618, 101] on h4 "JavaScript" at bounding box center [622, 103] width 38 height 14
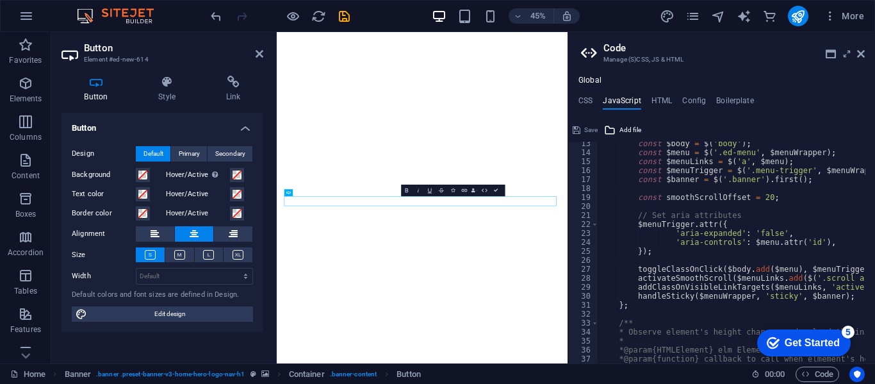
scroll to position [112, 0]
click at [860, 56] on icon at bounding box center [861, 54] width 8 height 10
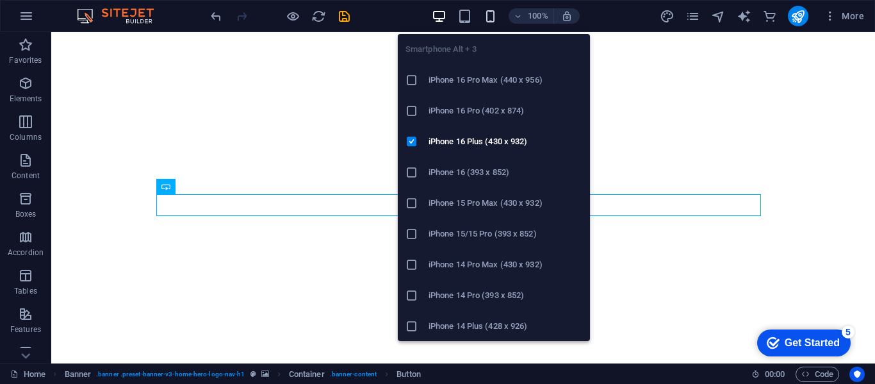
click at [487, 17] on icon "button" at bounding box center [490, 16] width 15 height 15
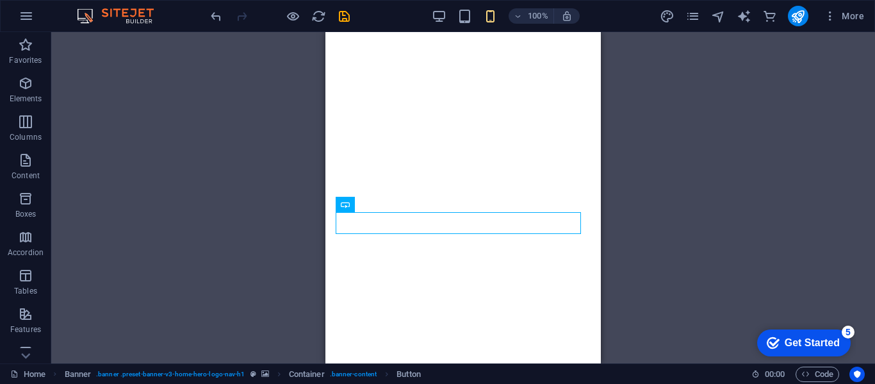
click at [650, 148] on div "H2 Banner Container Banner Menu Bar Logo Spacer Preset Container H2 Spacer Text…" at bounding box center [463, 197] width 824 height 331
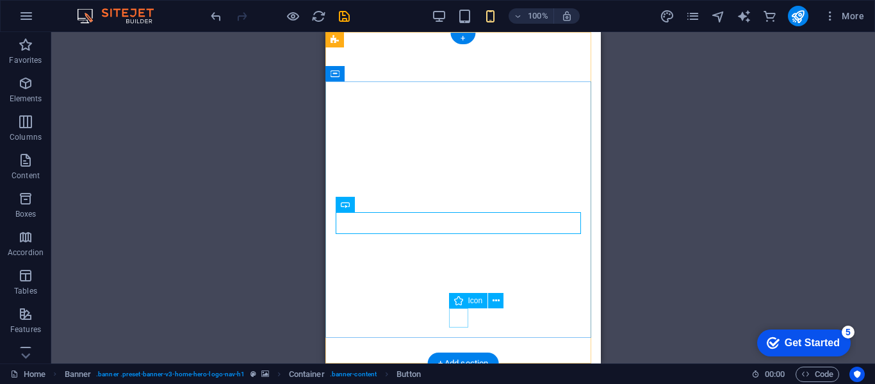
click at [460, 334] on figure at bounding box center [463, 343] width 19 height 19
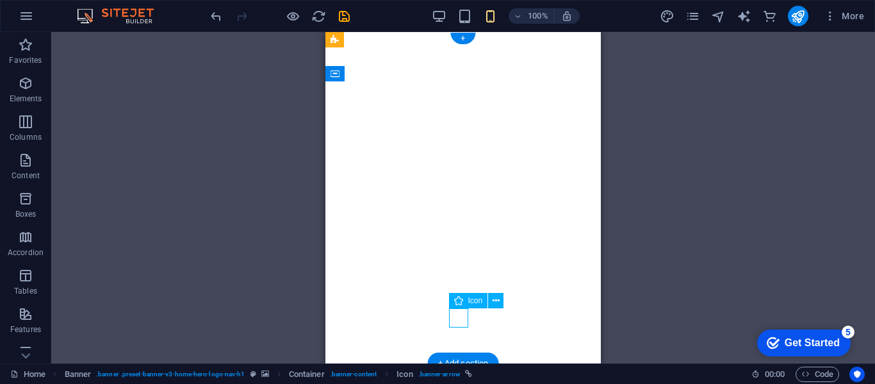
click at [458, 334] on figure at bounding box center [463, 343] width 19 height 19
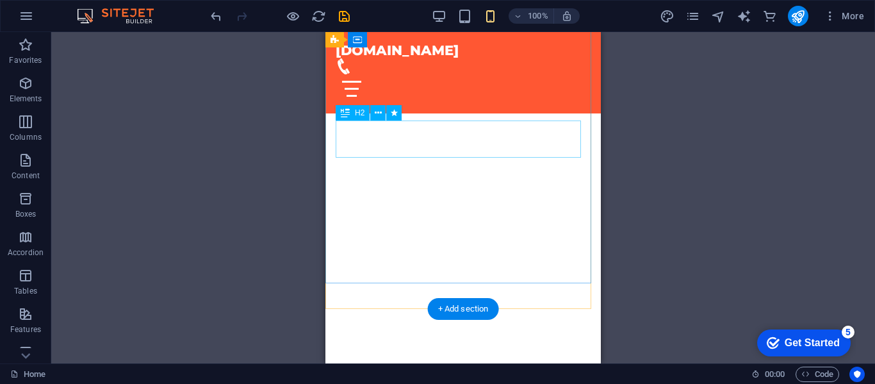
scroll to position [40, 0]
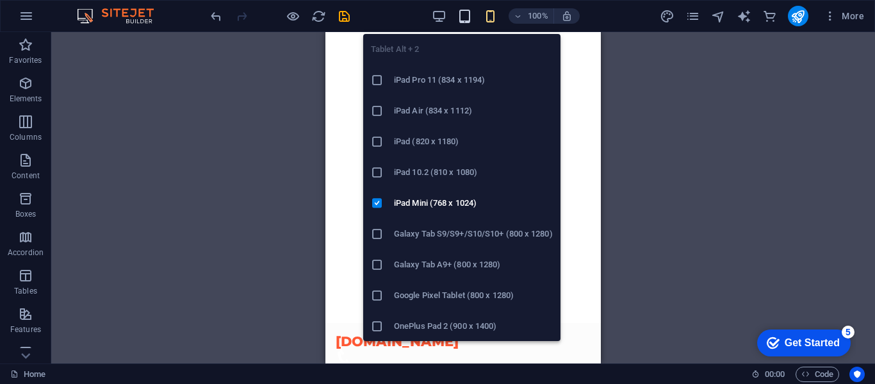
click at [467, 15] on icon "button" at bounding box center [464, 16] width 15 height 15
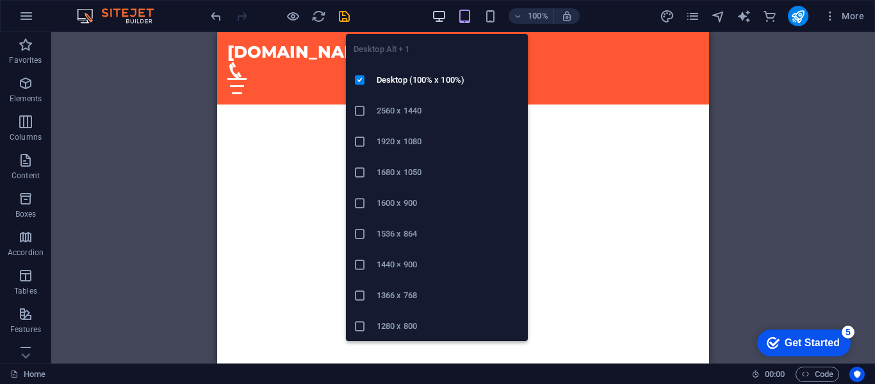
click at [440, 13] on icon "button" at bounding box center [439, 16] width 15 height 15
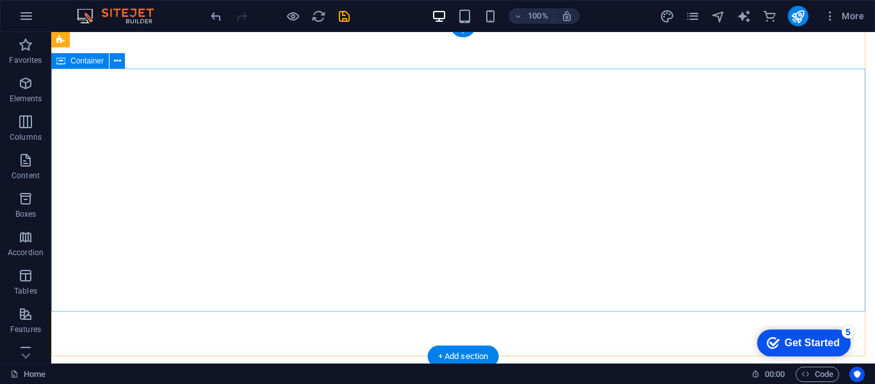
scroll to position [0, 0]
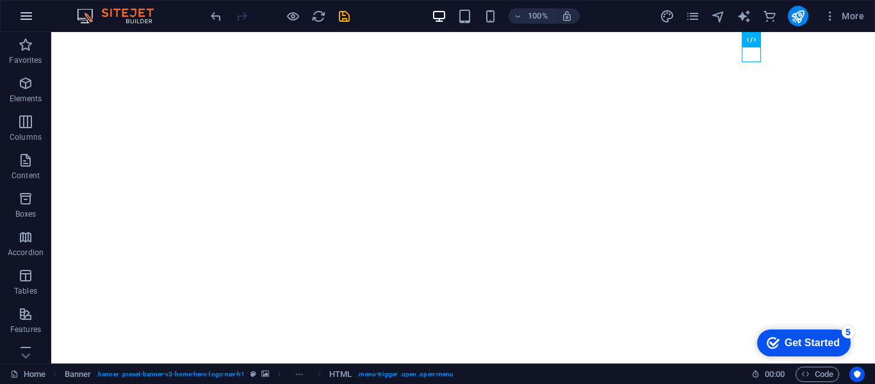
click at [22, 17] on icon "button" at bounding box center [26, 15] width 15 height 15
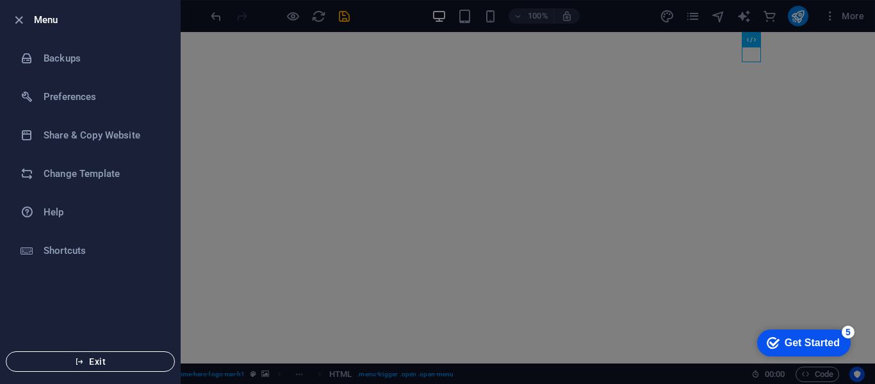
click at [89, 355] on button "Exit" at bounding box center [90, 361] width 169 height 20
